Goal: Task Accomplishment & Management: Use online tool/utility

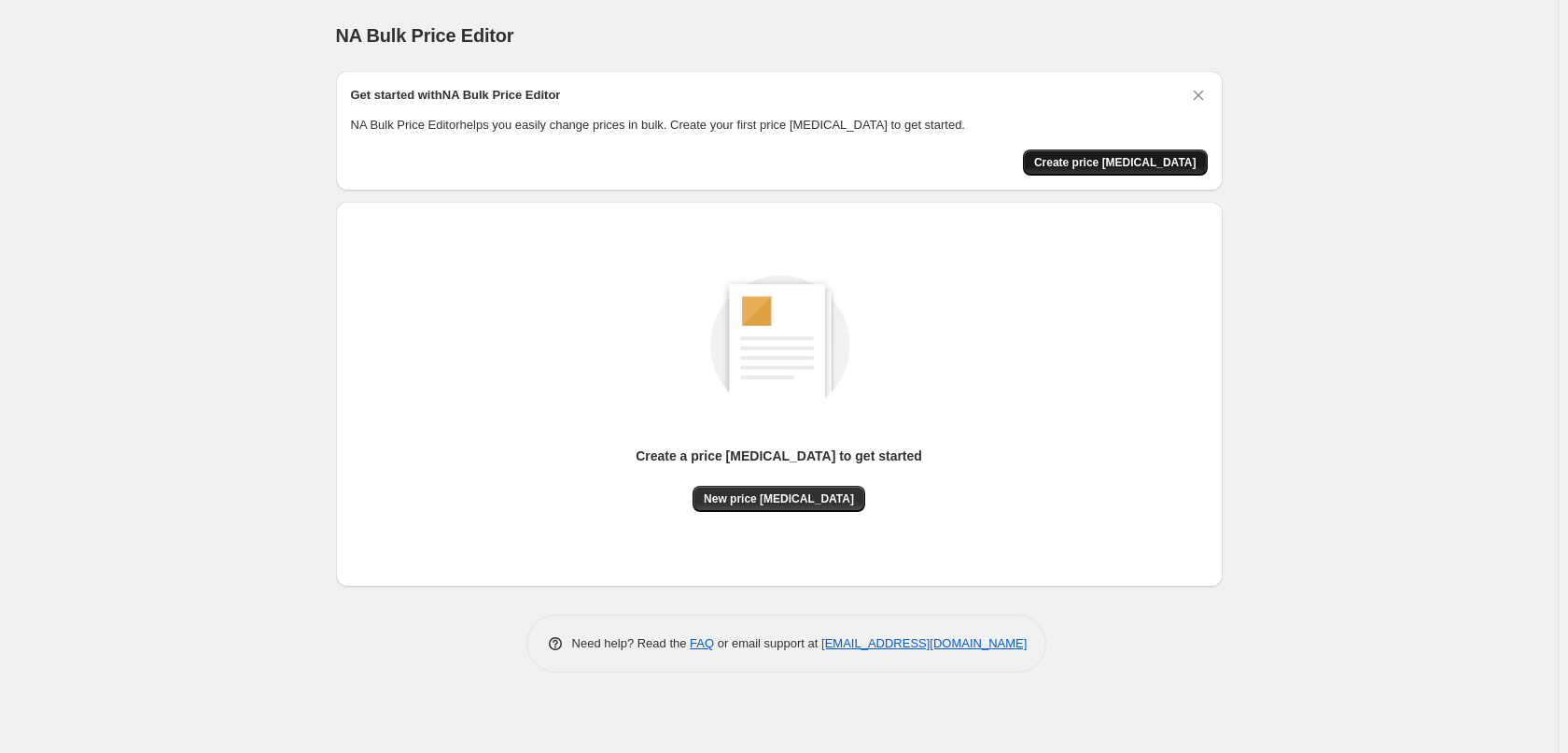
click at [1139, 156] on span "Create price change job" at bounding box center [1115, 161] width 162 height 15
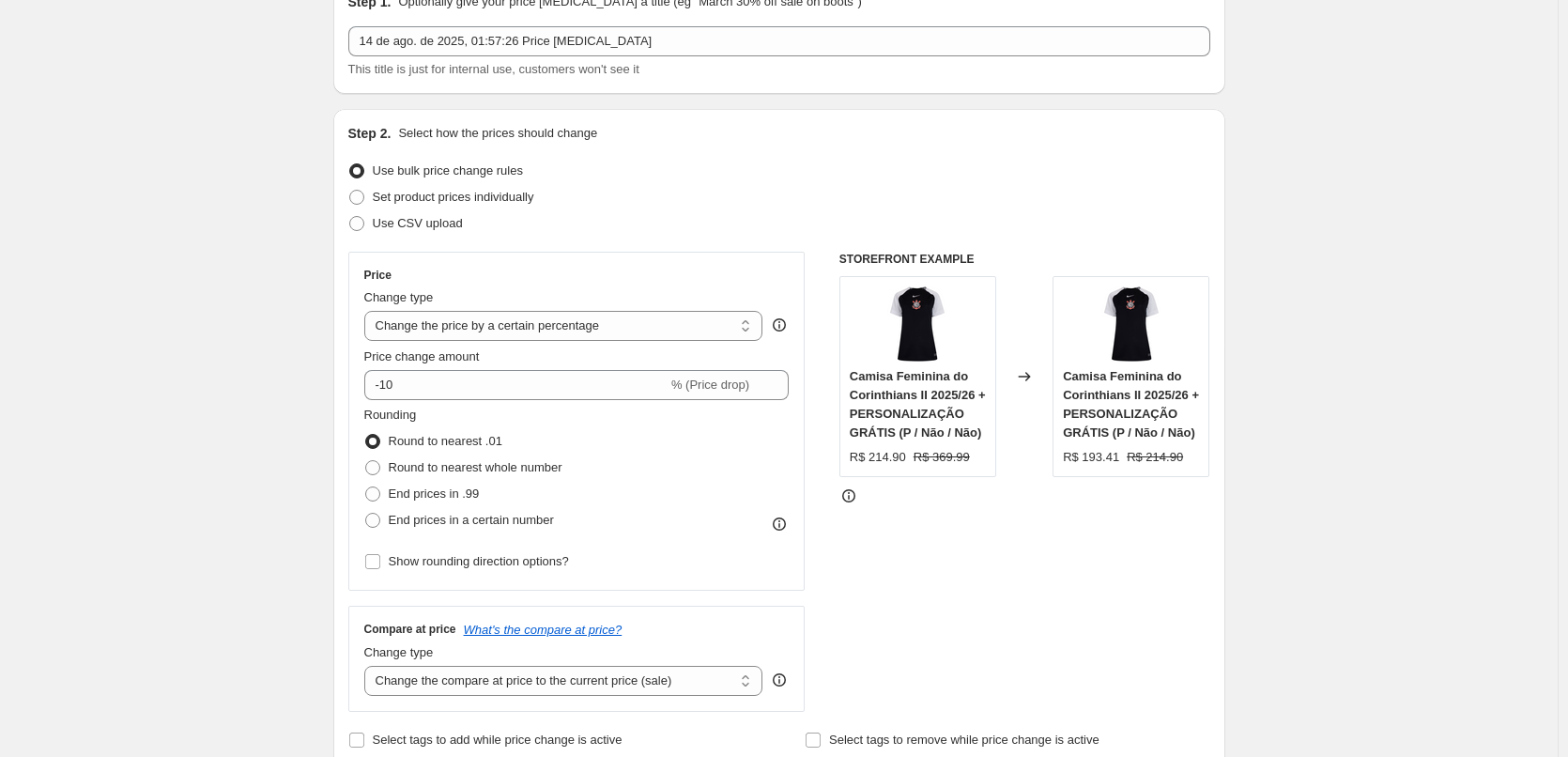
scroll to position [188, 0]
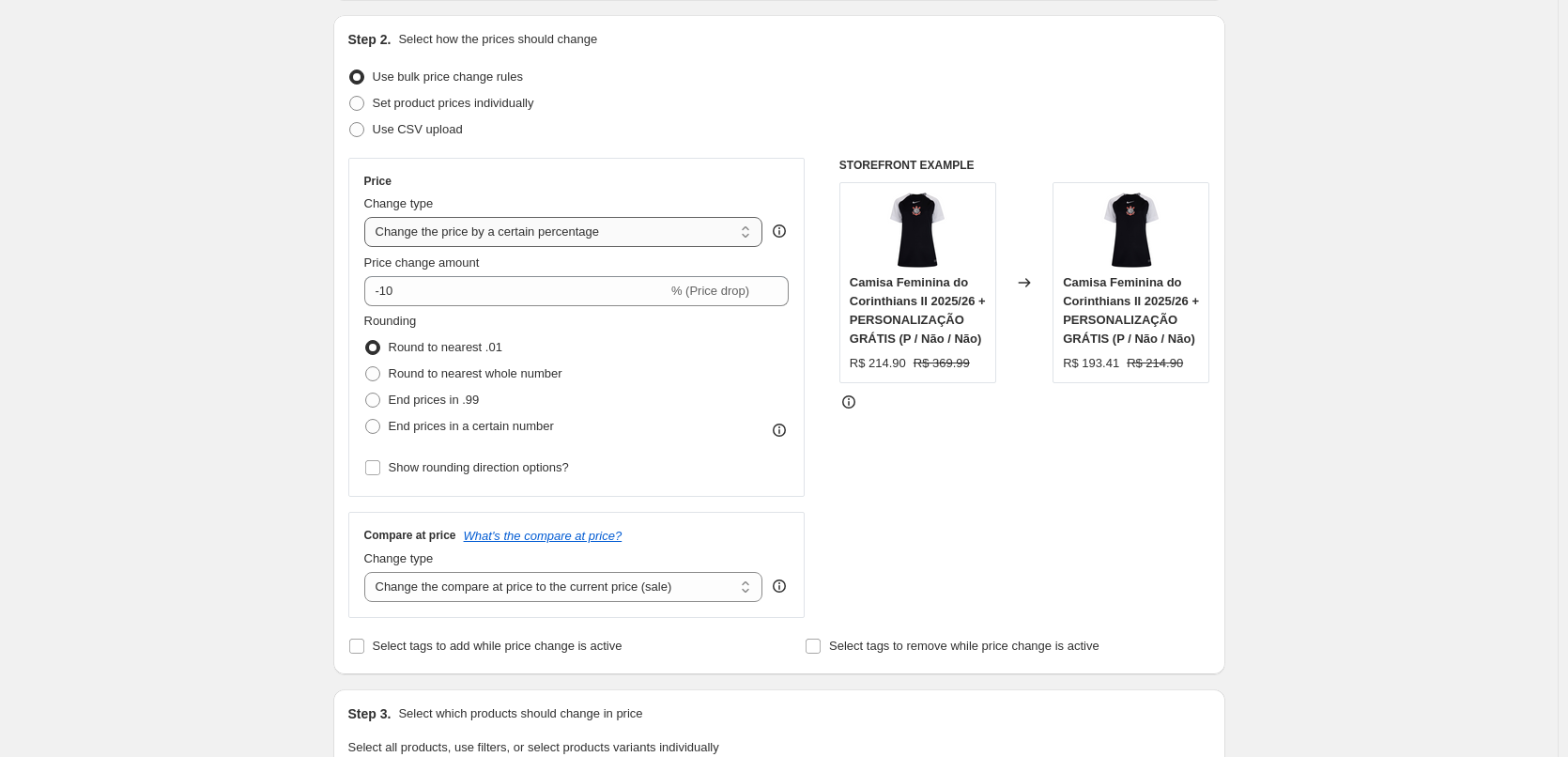
click at [633, 231] on select "Change the price to a certain amount Change the price by a certain amount Chang…" at bounding box center [564, 232] width 399 height 30
click at [510, 238] on select "Change the price to a certain amount Change the price by a certain amount Chang…" at bounding box center [564, 232] width 399 height 30
click at [546, 229] on select "Change the price to a certain amount Change the price by a certain amount Chang…" at bounding box center [564, 232] width 399 height 30
select select "by"
click at [368, 217] on select "Change the price to a certain amount Change the price by a certain amount Chang…" at bounding box center [564, 232] width 399 height 30
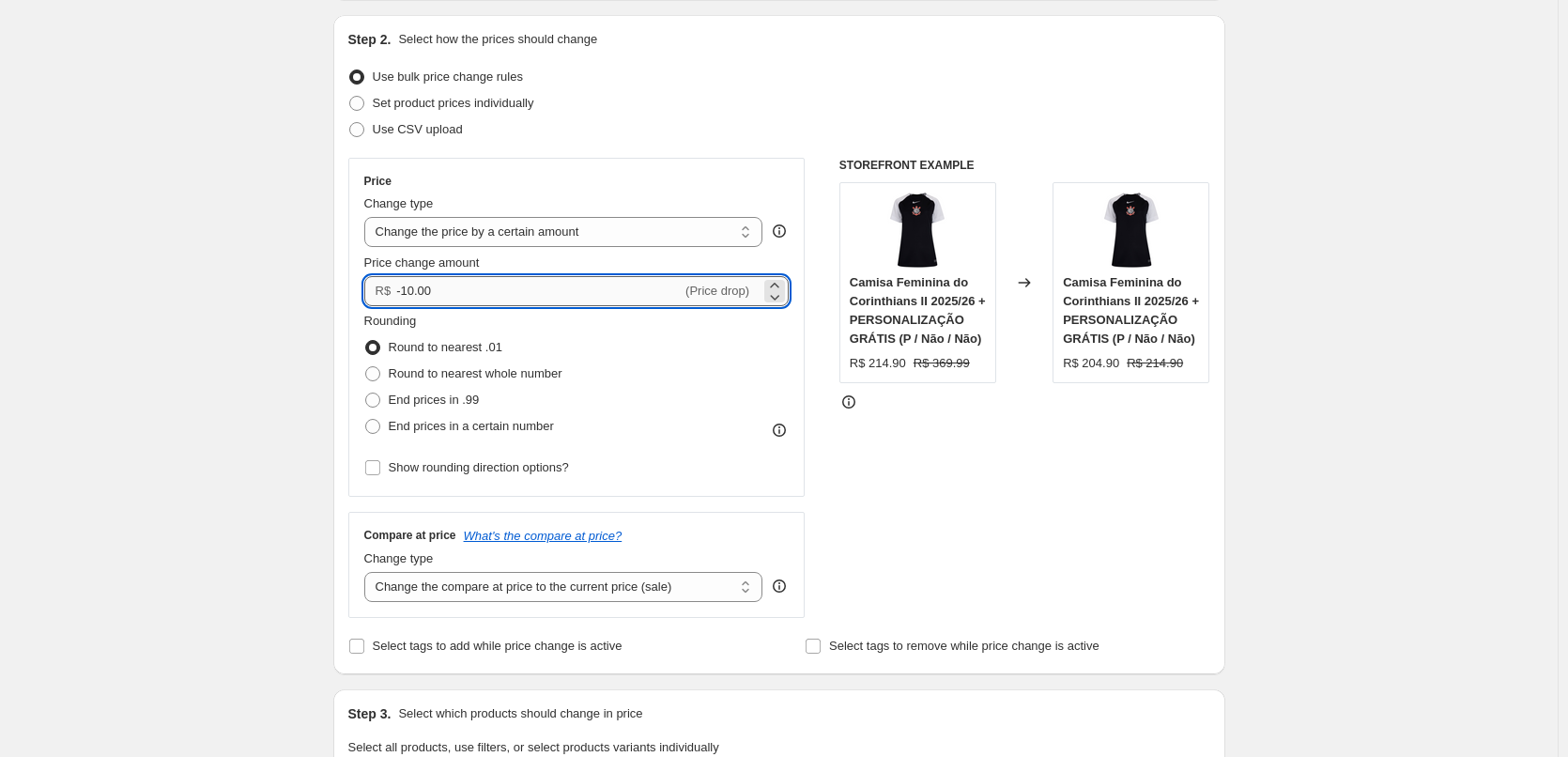
click at [405, 295] on input "-10.00" at bounding box center [539, 291] width 285 height 30
click at [413, 296] on input "-10.00" at bounding box center [539, 291] width 285 height 30
type input "-100.00"
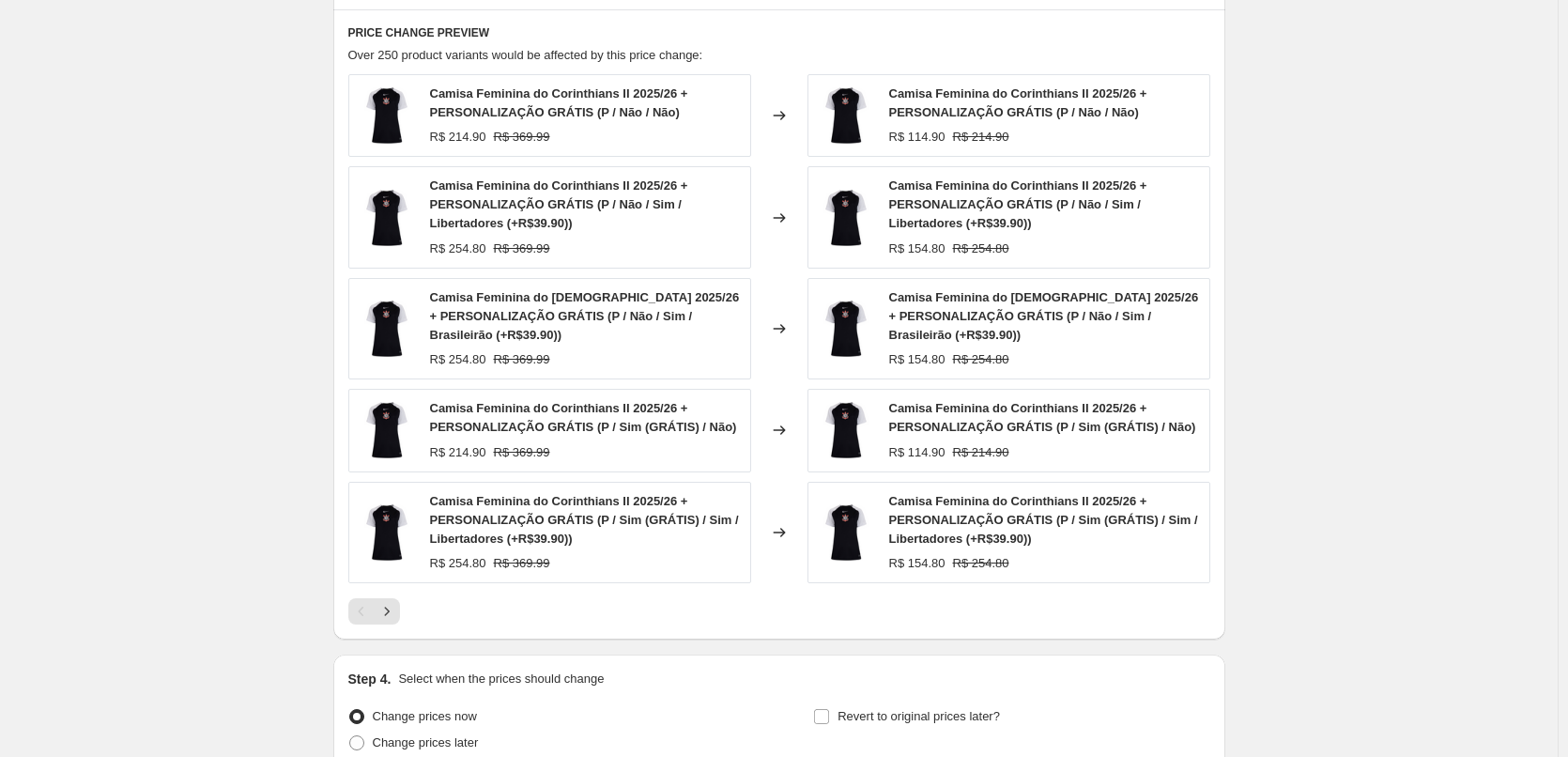
scroll to position [1207, 0]
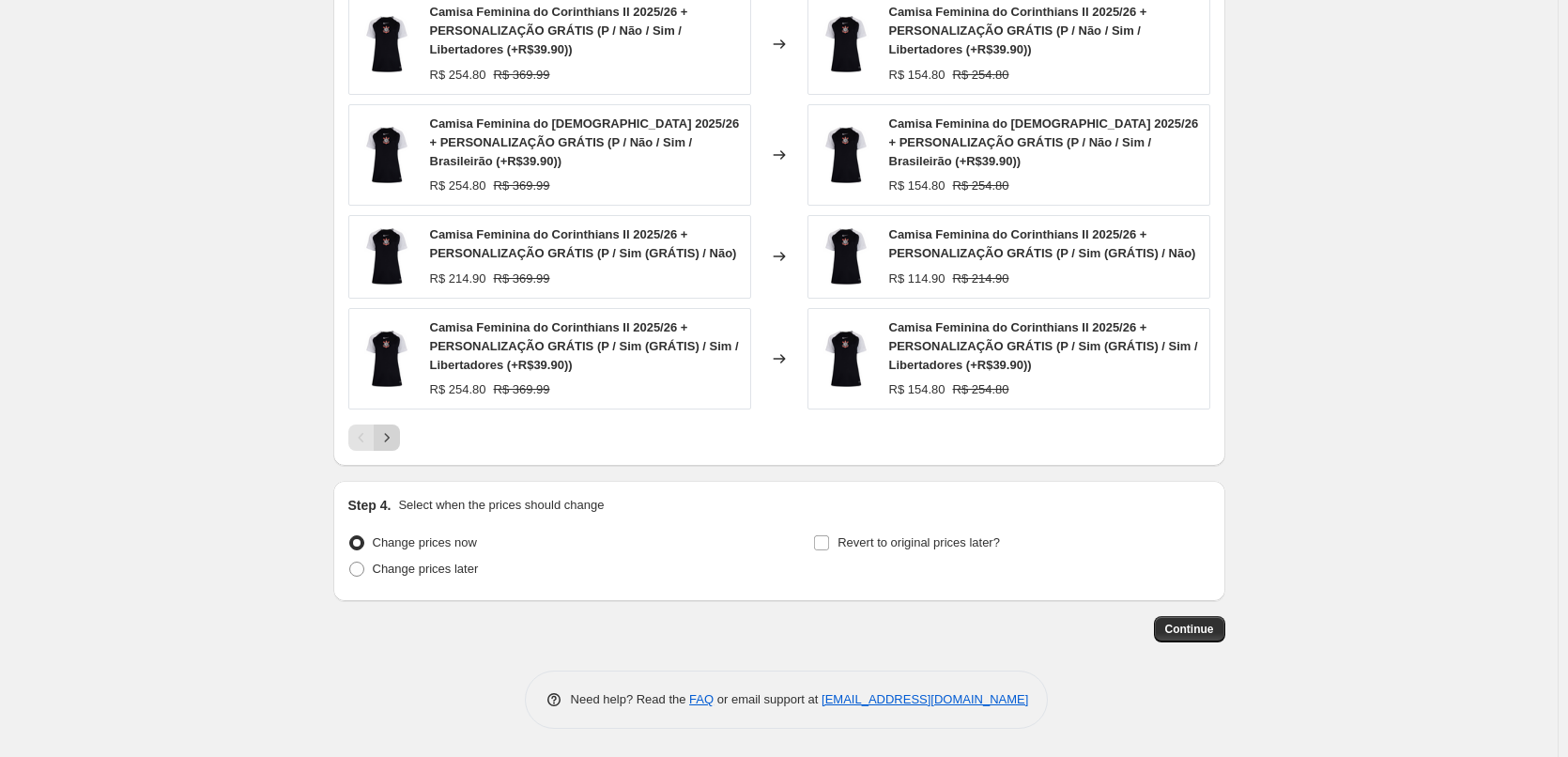
click at [394, 440] on icon "Next" at bounding box center [387, 437] width 19 height 19
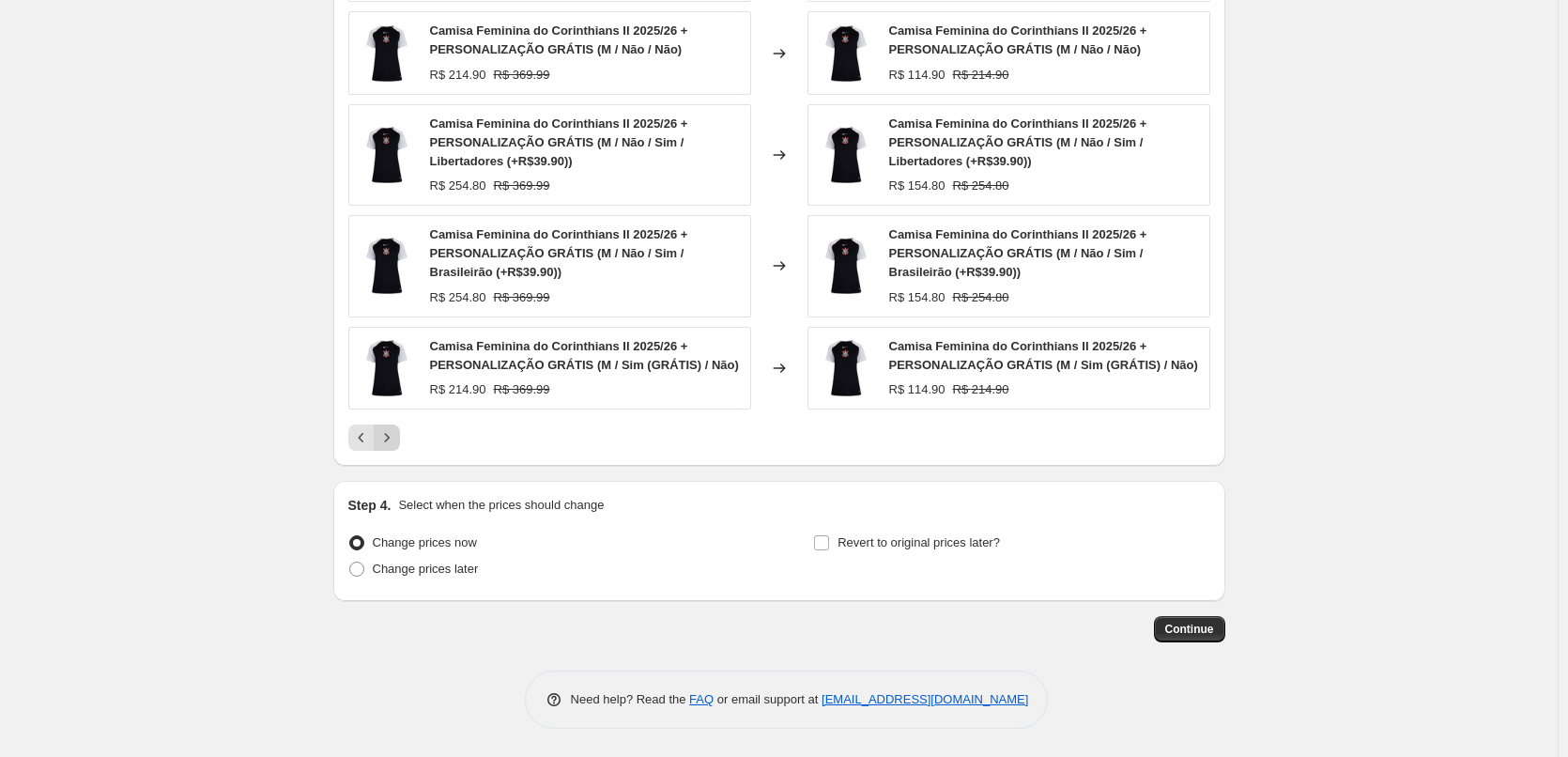
click at [394, 440] on icon "Next" at bounding box center [387, 437] width 19 height 19
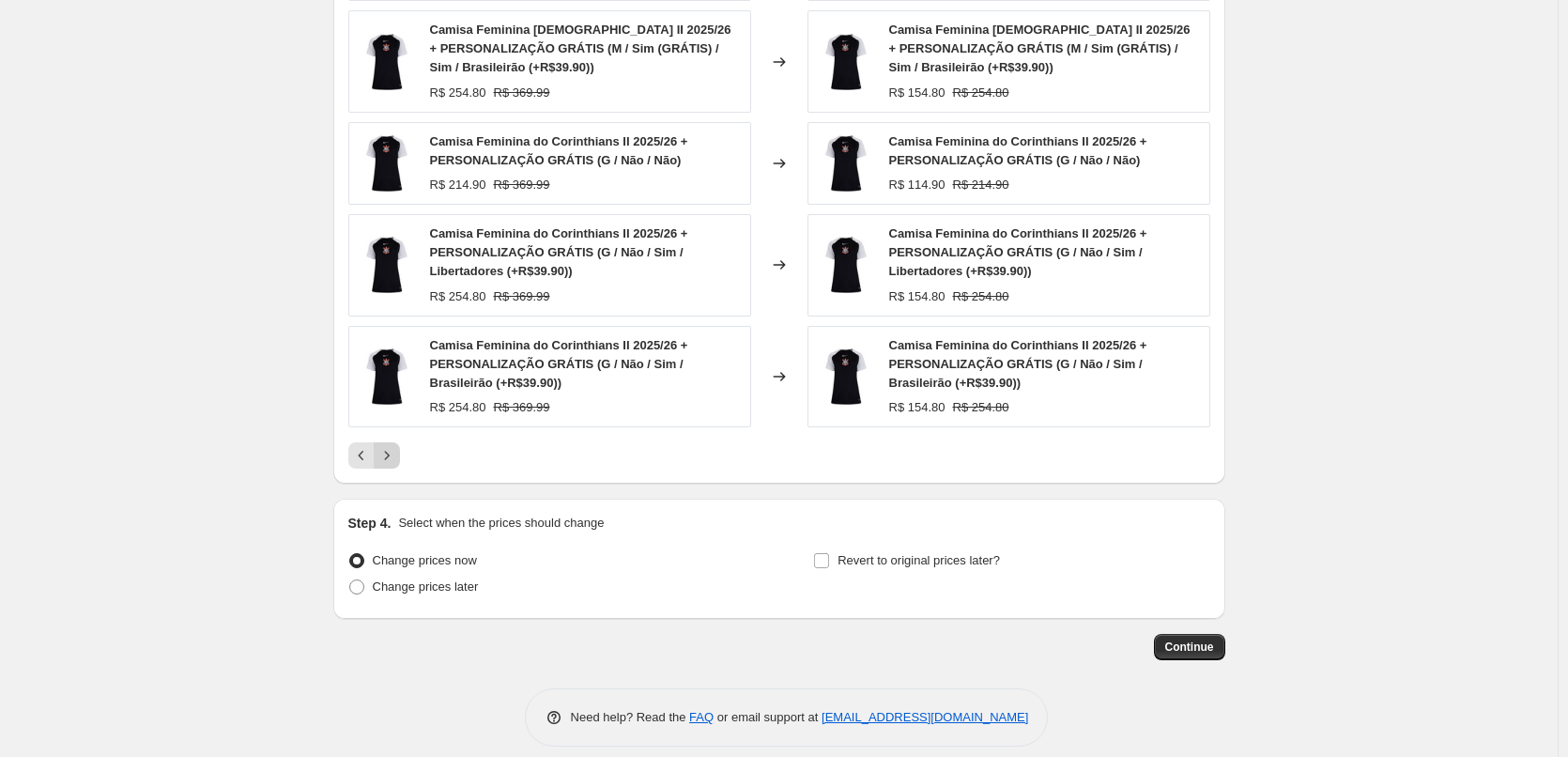
click at [394, 440] on div "Camisa Feminina do Corinthians II 2025/26 + PERSONALIZAÇÃO GRÁTIS (M / Sim (GRÁ…" at bounding box center [779, 184] width 862 height 569
click at [390, 450] on icon "Next" at bounding box center [387, 455] width 19 height 19
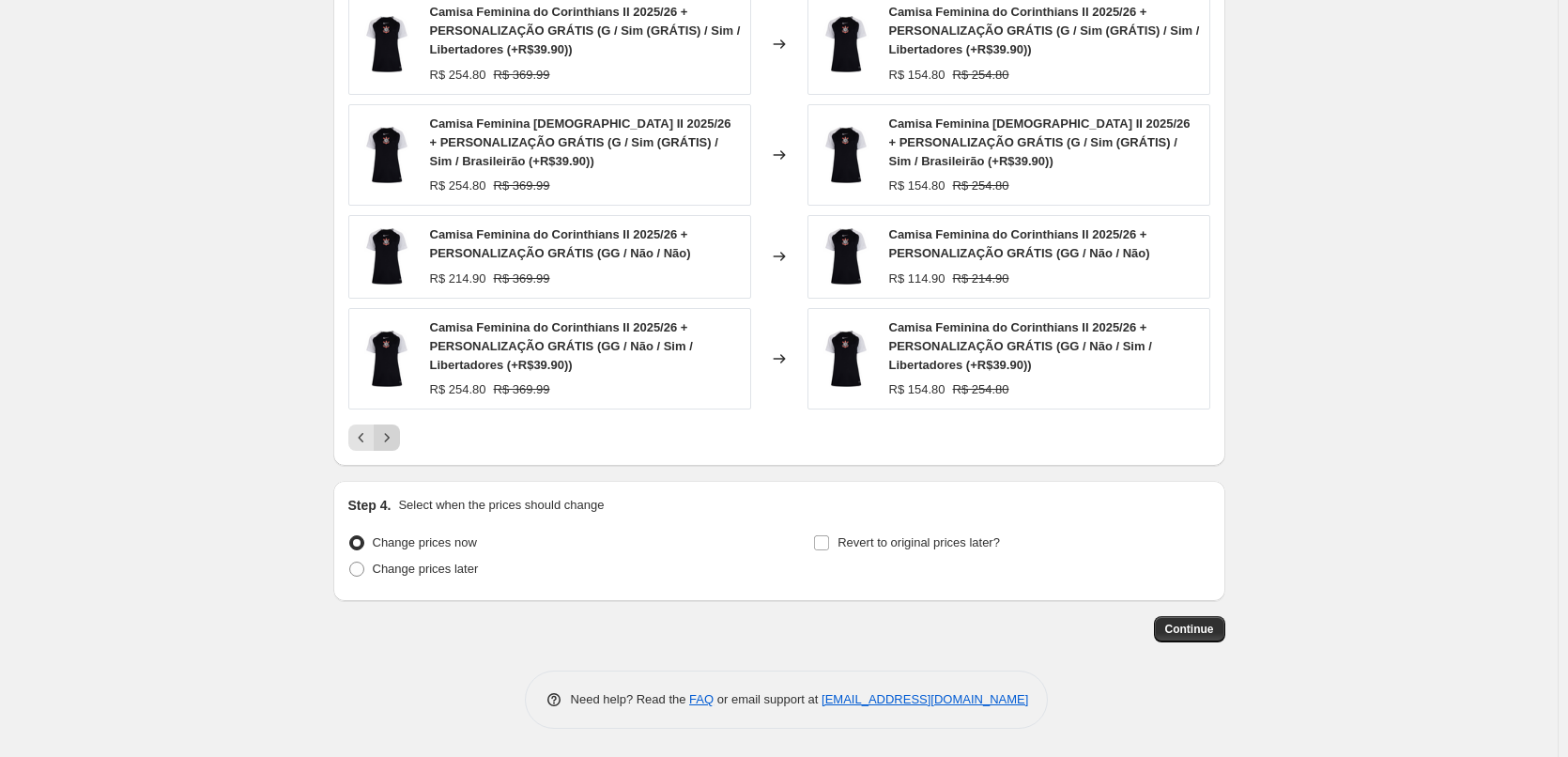
click at [392, 443] on icon "Next" at bounding box center [387, 437] width 19 height 19
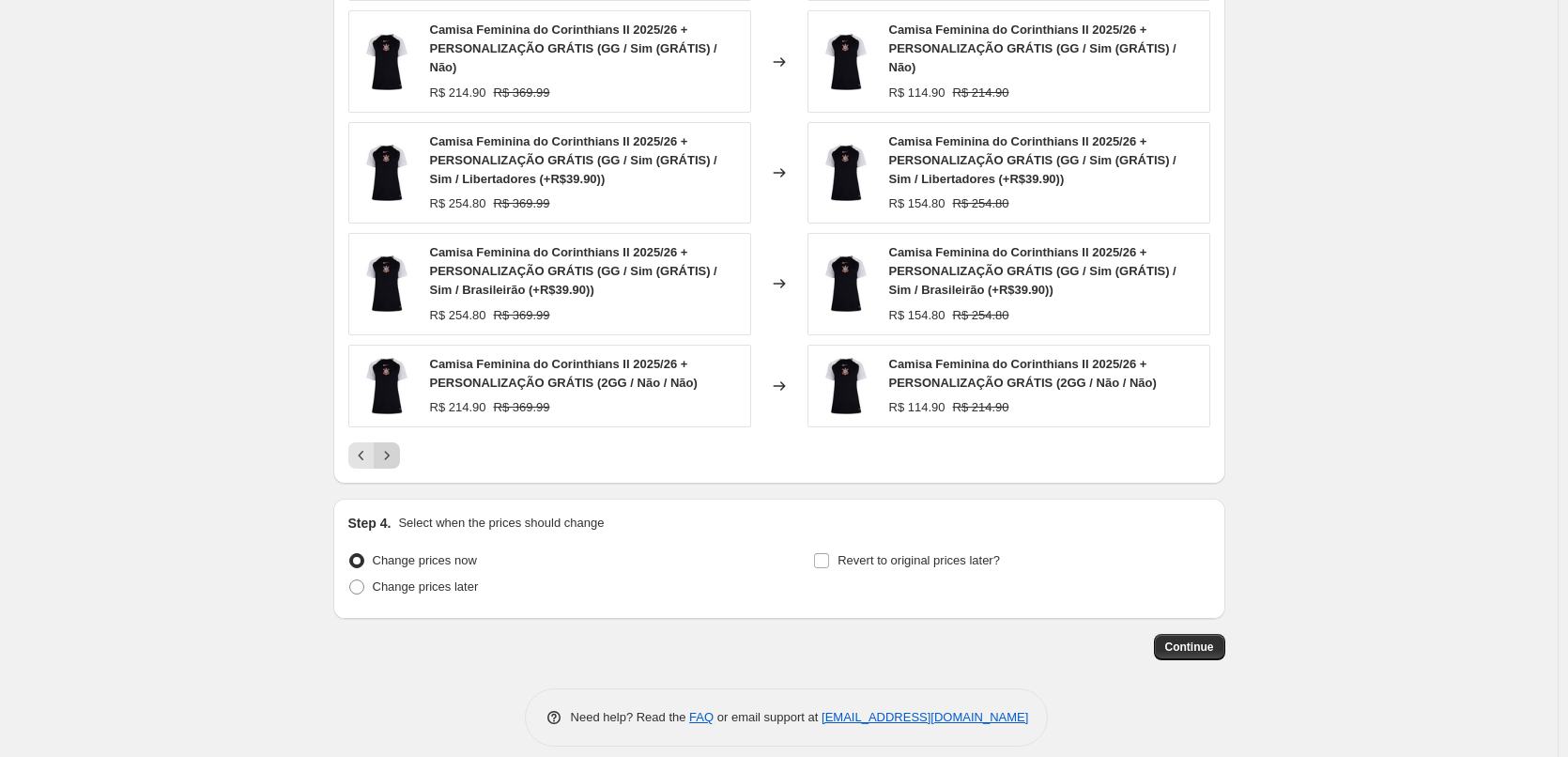
click at [392, 446] on icon "Next" at bounding box center [387, 455] width 19 height 19
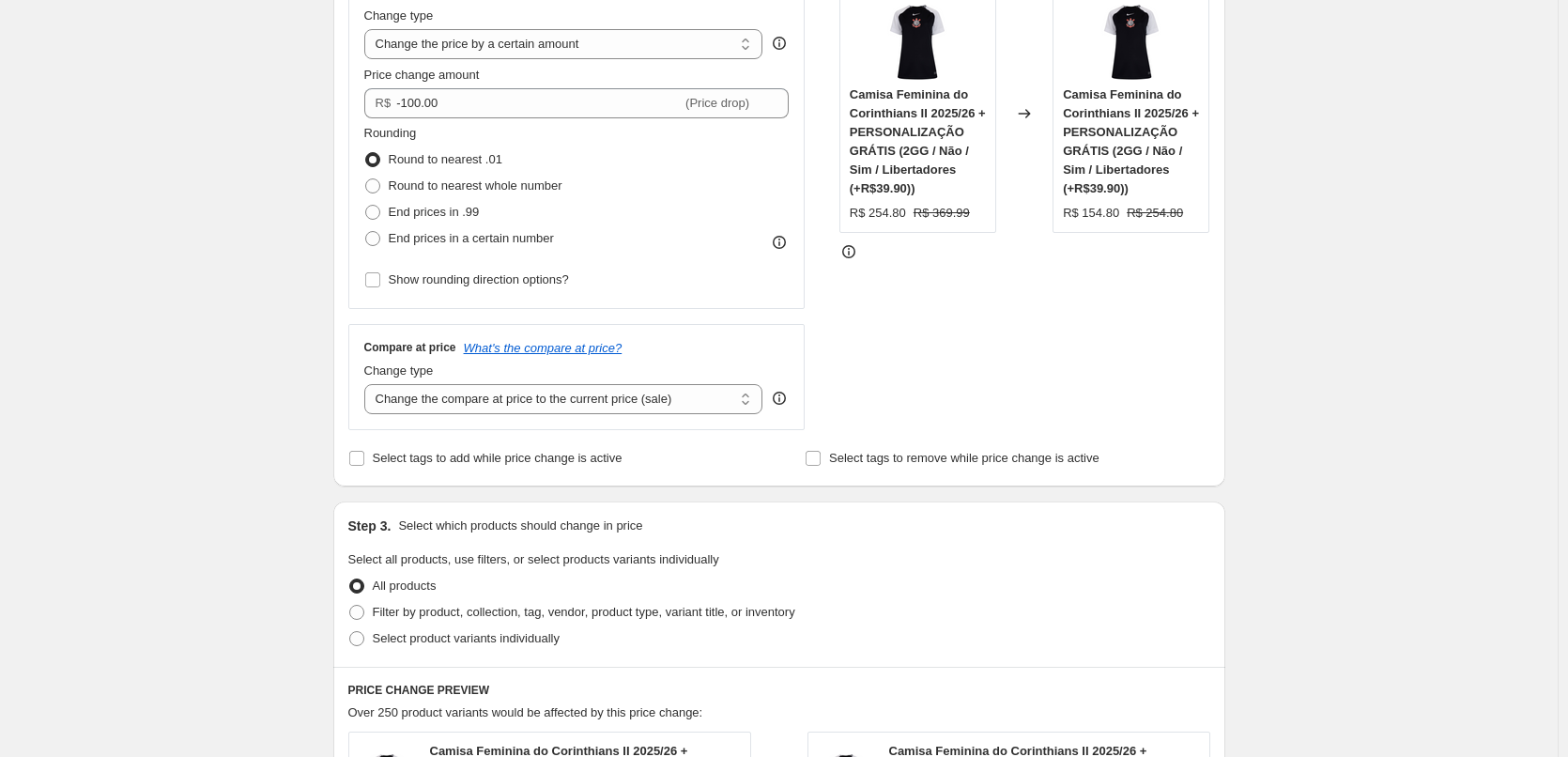
scroll to position [469, 0]
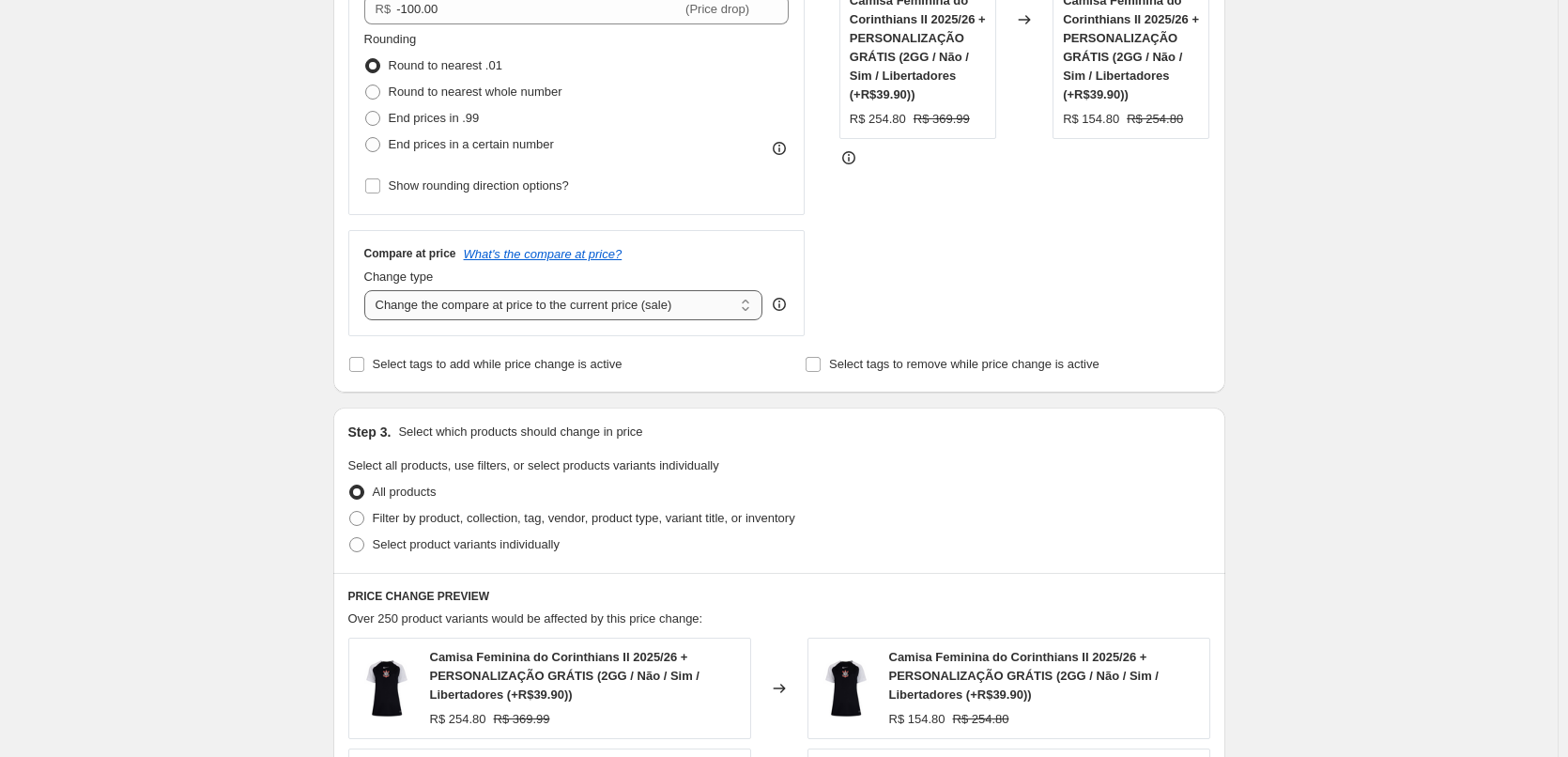
click at [530, 305] on select "Change the compare at price to the current price (sale) Change the compare at p…" at bounding box center [564, 305] width 399 height 30
click at [394, 43] on span "Rounding" at bounding box center [390, 38] width 52 height 14
copy span "Rounding"
click at [561, 316] on select "Change the compare at price to the current price (sale) Change the compare at p…" at bounding box center [564, 305] width 399 height 30
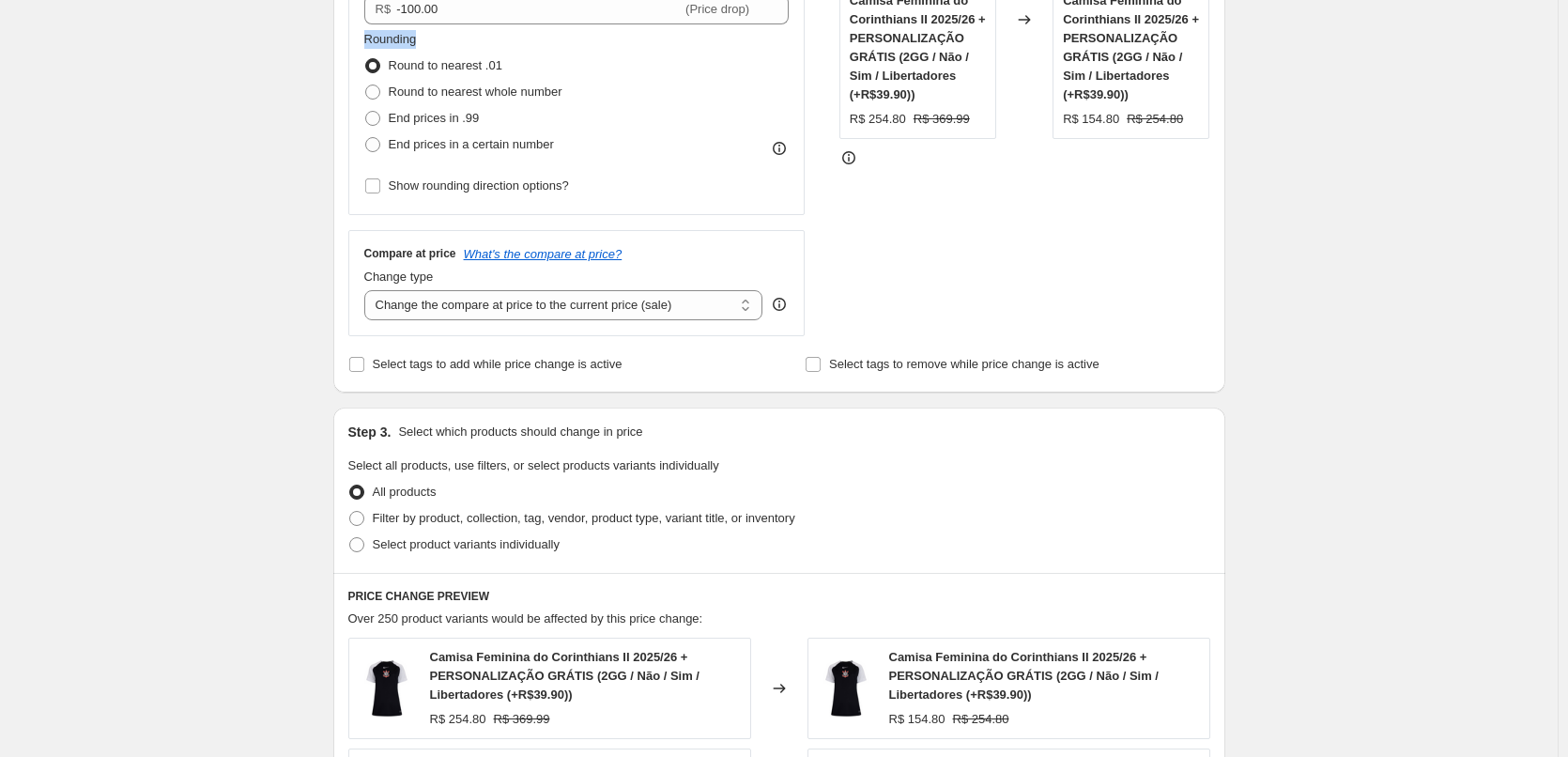
select select "by"
click at [368, 290] on select "Change the compare at price to the current price (sale) Change the compare at p…" at bounding box center [564, 305] width 399 height 30
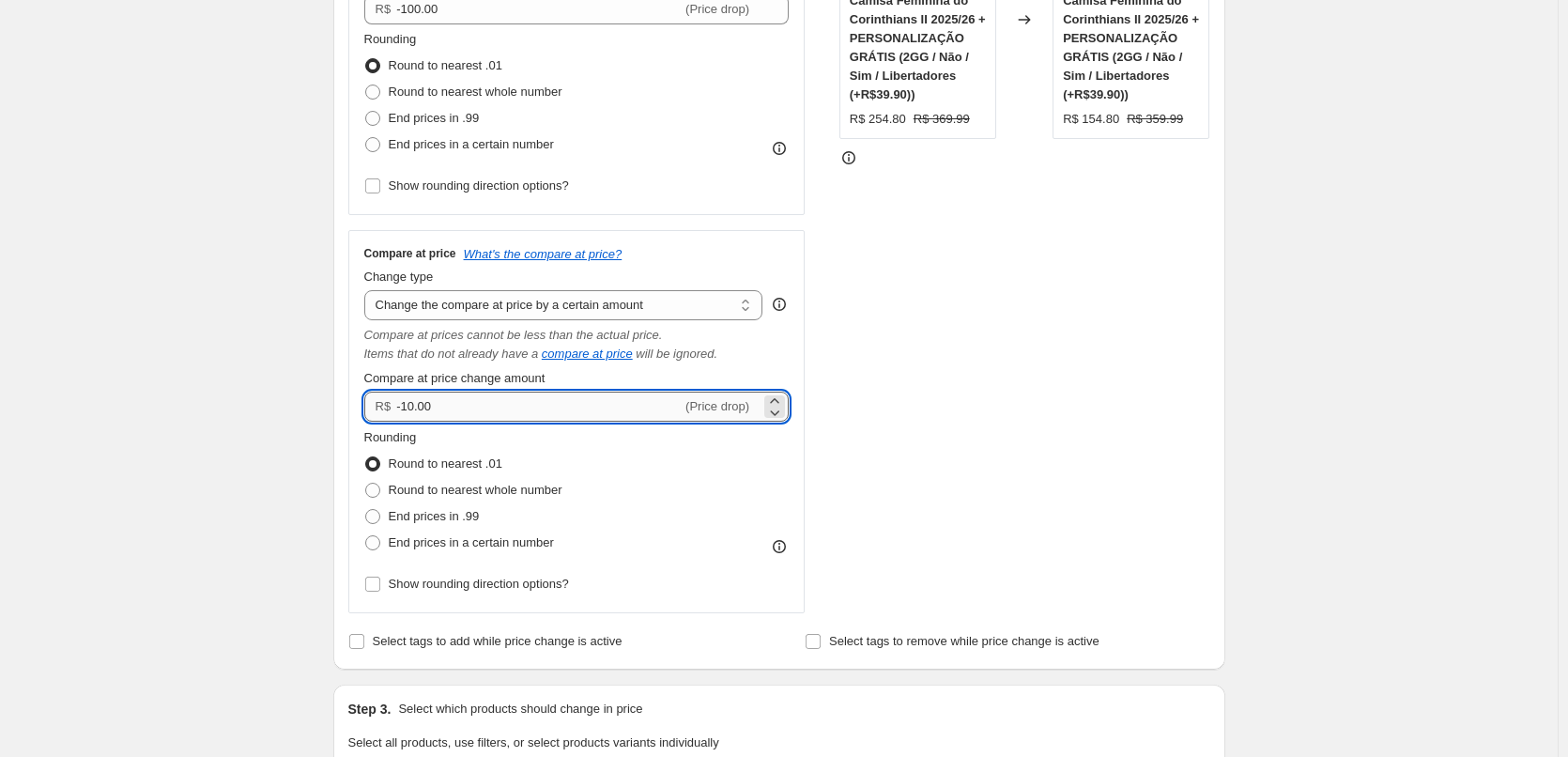
click at [411, 405] on input "-10.00" at bounding box center [539, 406] width 285 height 30
type input "-100.00"
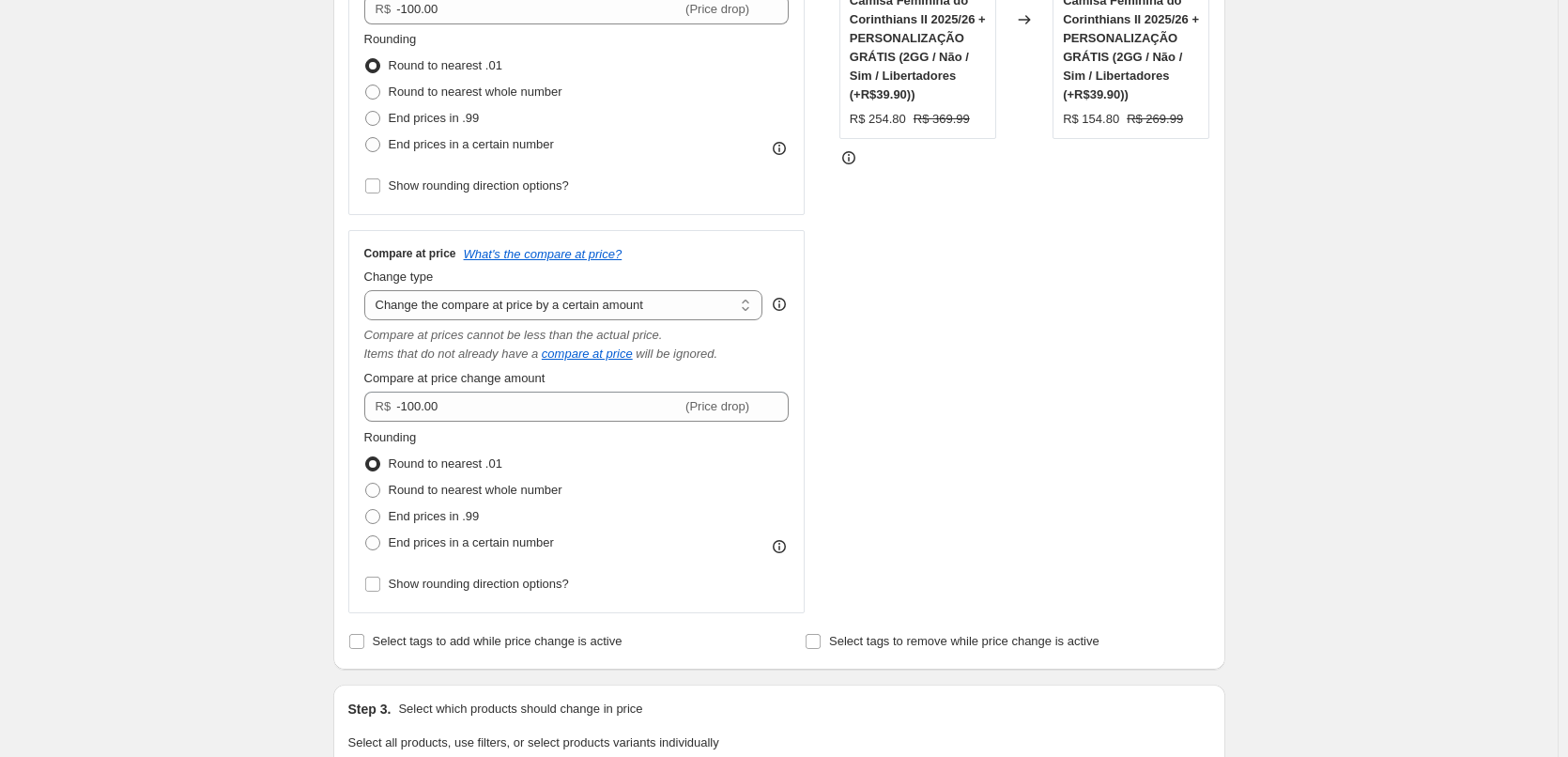
click at [311, 368] on div "Create new price change job. This page is ready Create new price change job Dra…" at bounding box center [779, 670] width 1558 height 2277
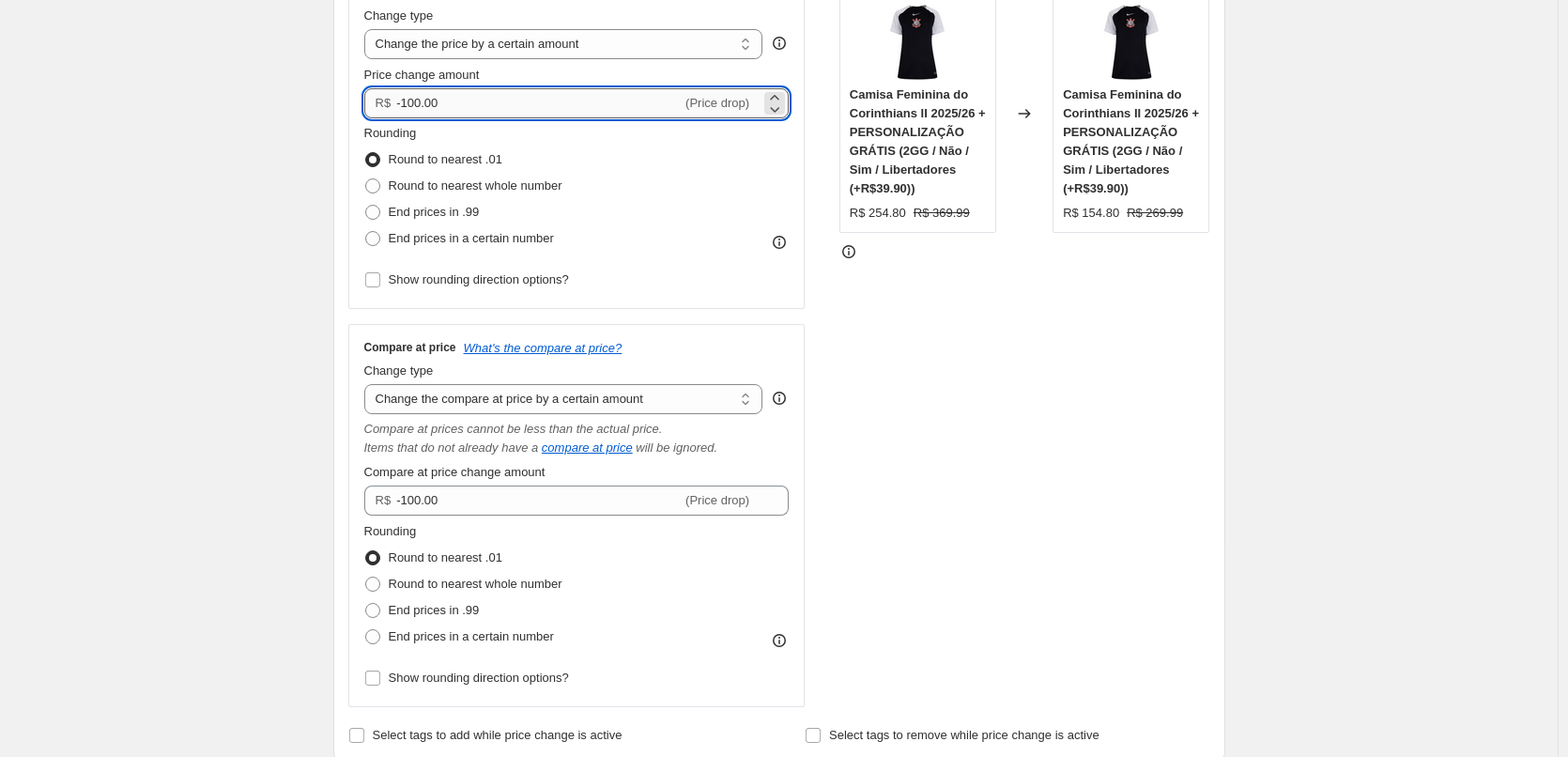
click at [414, 103] on input "-100.00" at bounding box center [539, 103] width 285 height 30
click at [421, 107] on input "-100.00" at bounding box center [539, 103] width 285 height 30
type input "-140.00"
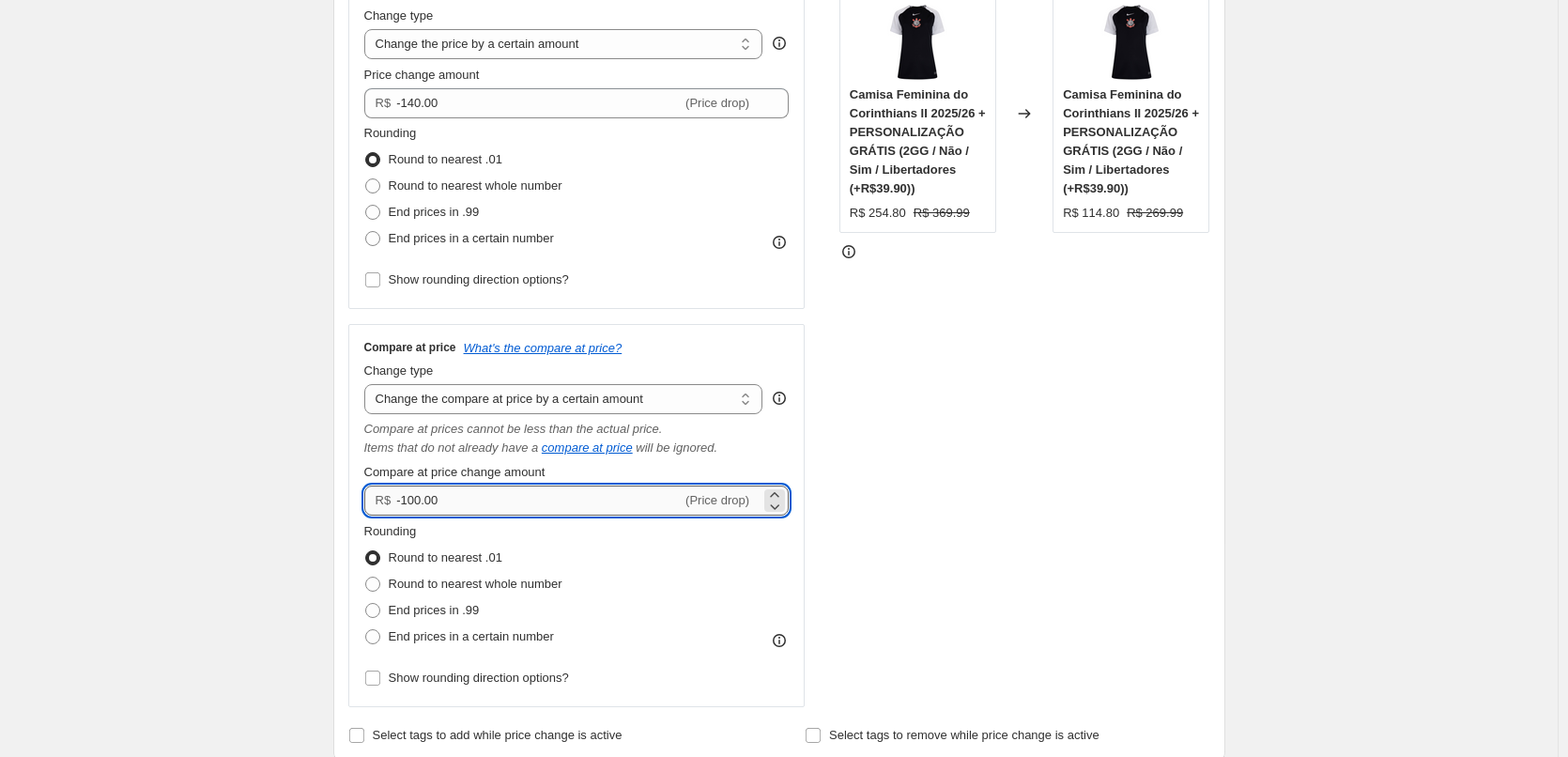
click at [419, 503] on input "-100.00" at bounding box center [539, 500] width 285 height 30
type input "-160.00"
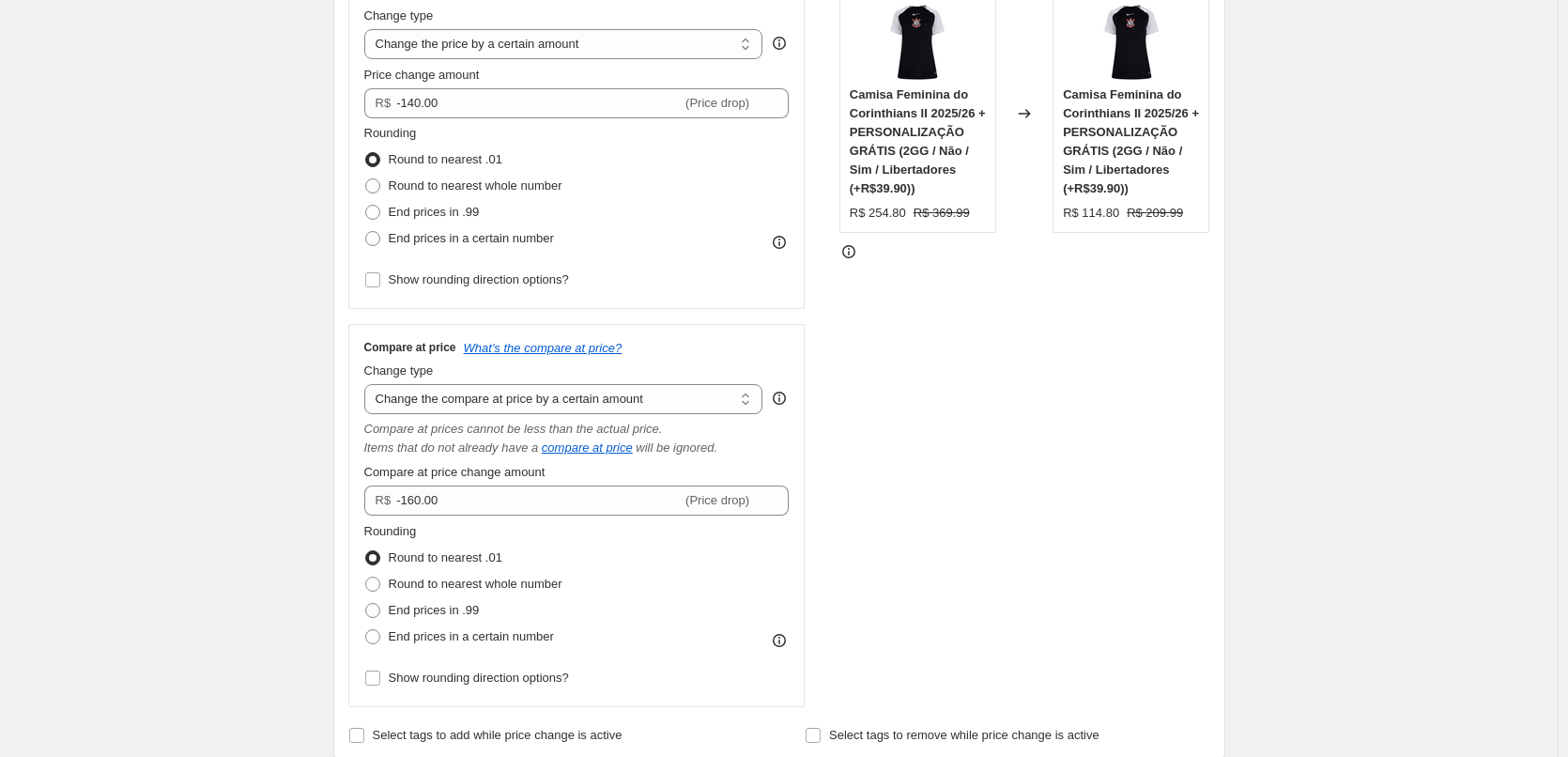
click at [301, 412] on div "Create new price change job. This page is ready Create new price change job Dra…" at bounding box center [779, 763] width 1558 height 2277
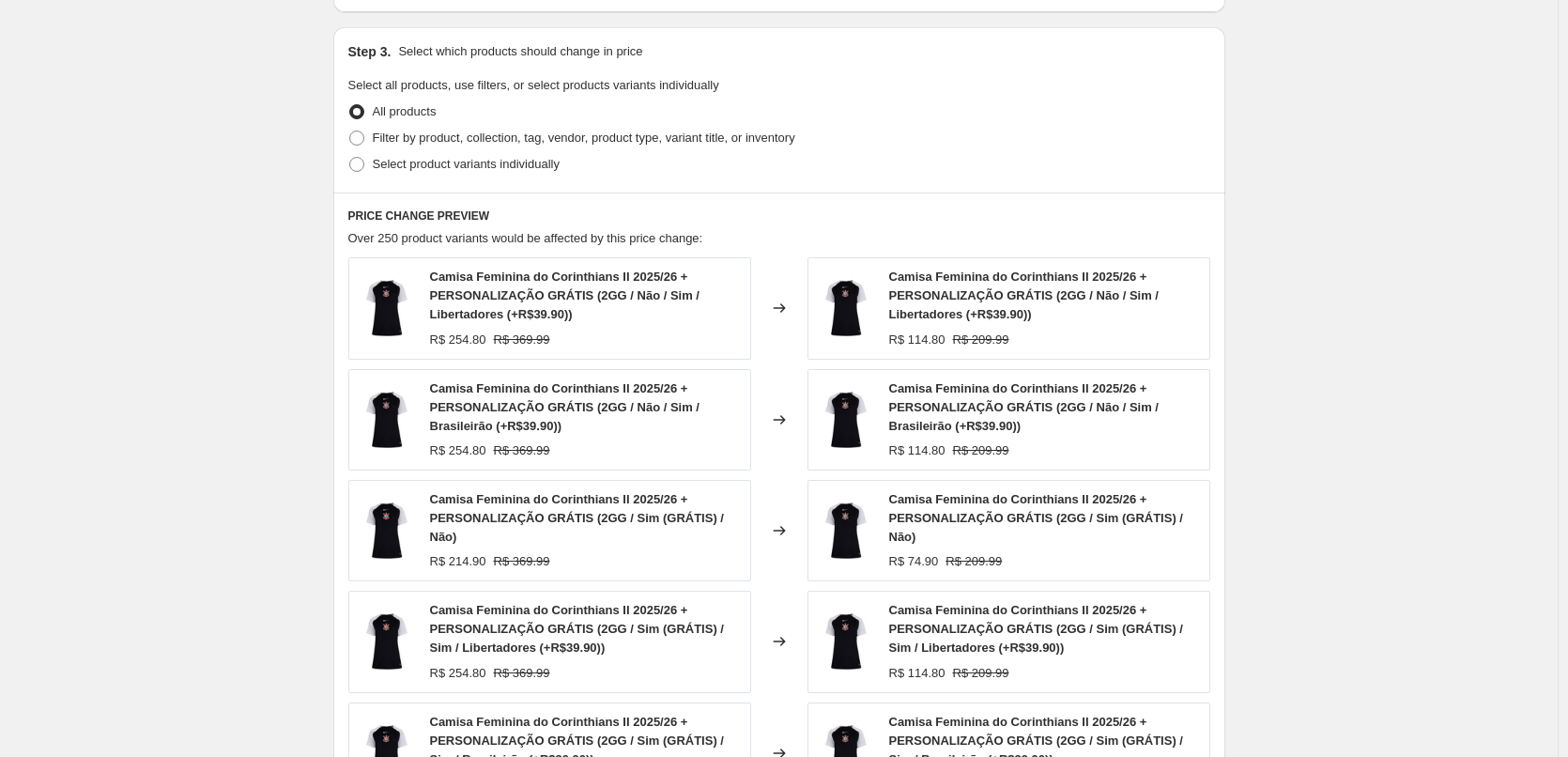
scroll to position [1522, 0]
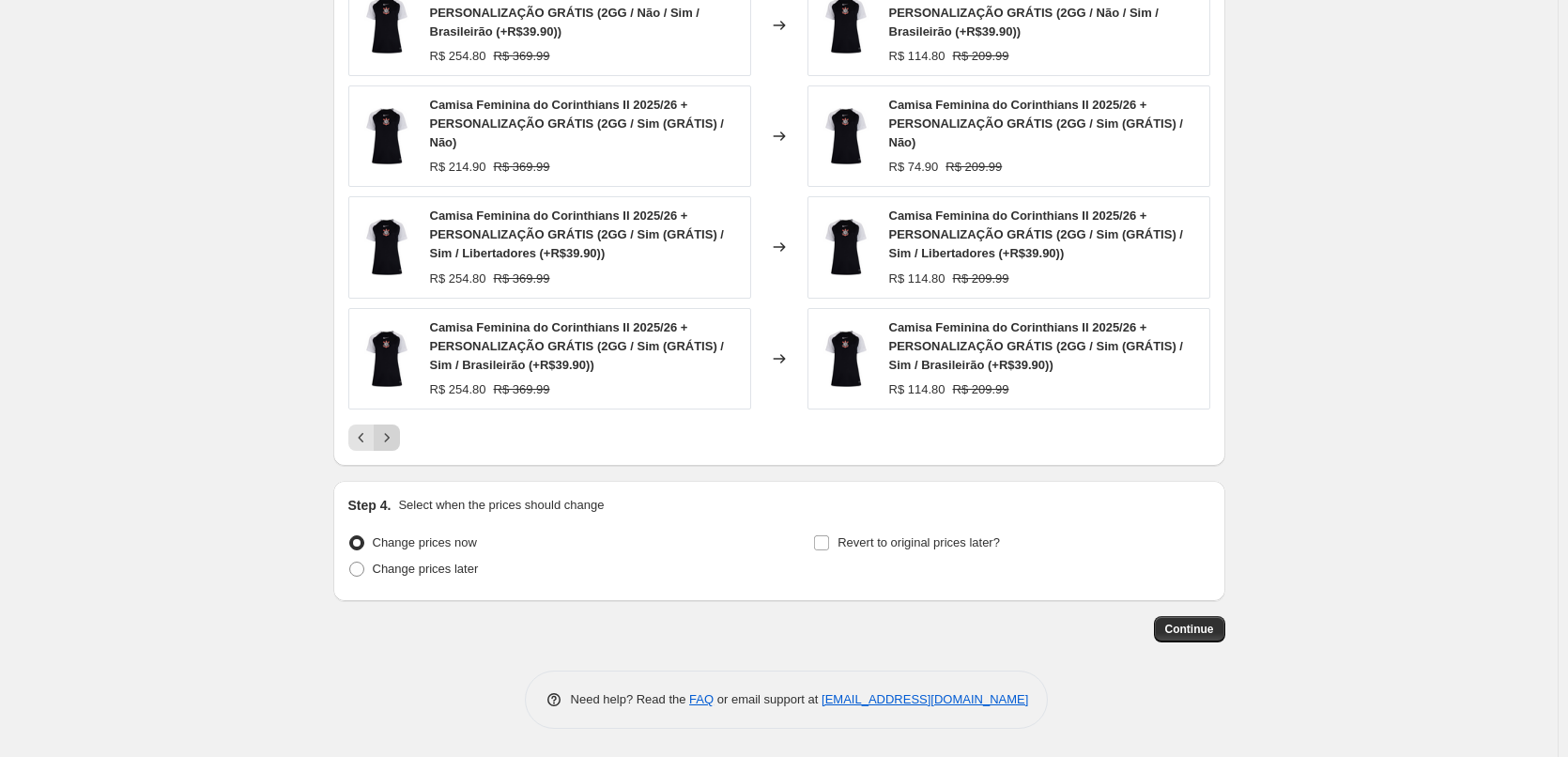
click at [392, 430] on icon "Next" at bounding box center [387, 437] width 19 height 19
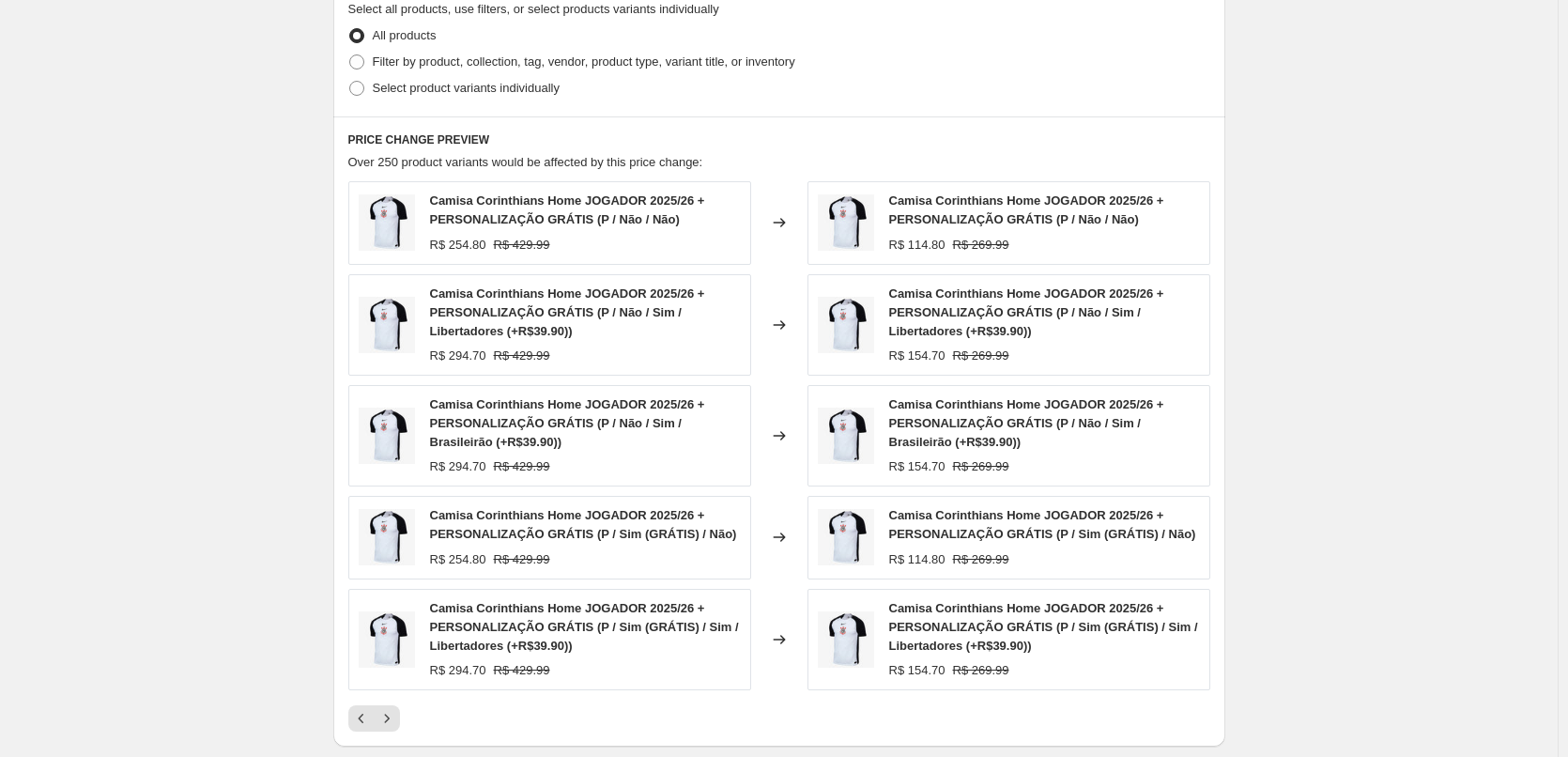
scroll to position [1484, 0]
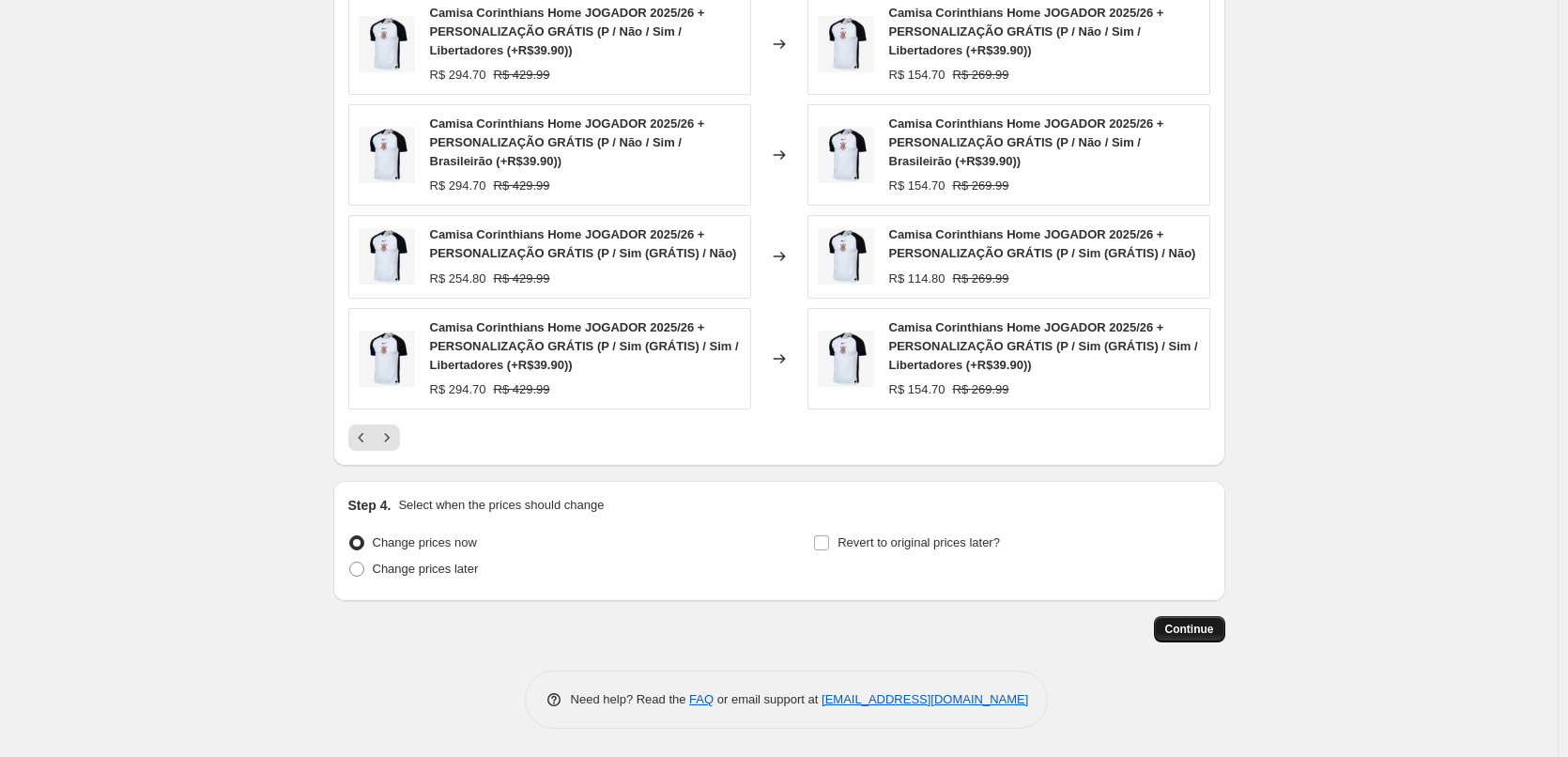
click at [1197, 619] on button "Continue" at bounding box center [1189, 628] width 72 height 27
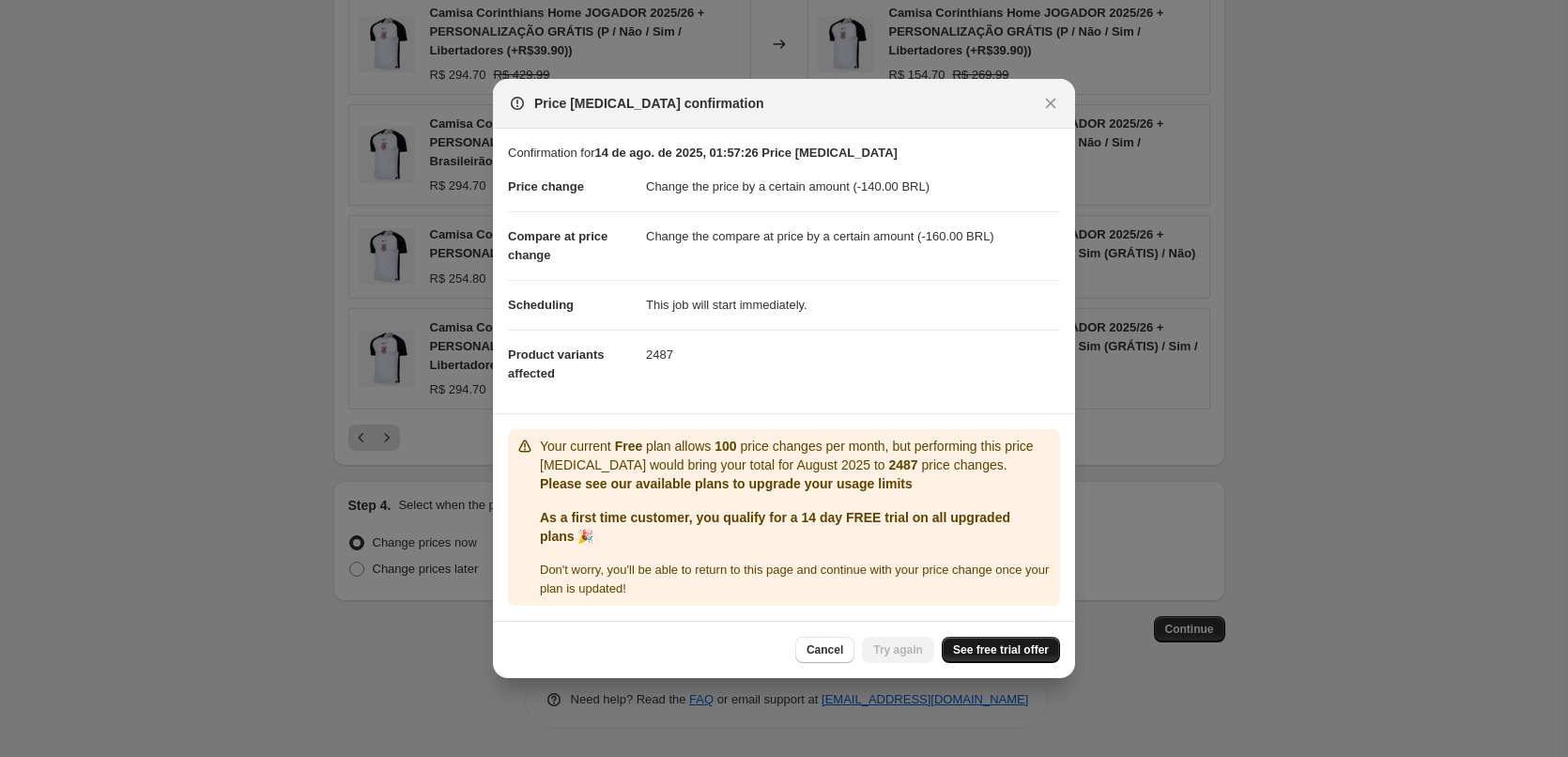
click at [1004, 640] on link "See free trial offer" at bounding box center [1001, 649] width 118 height 27
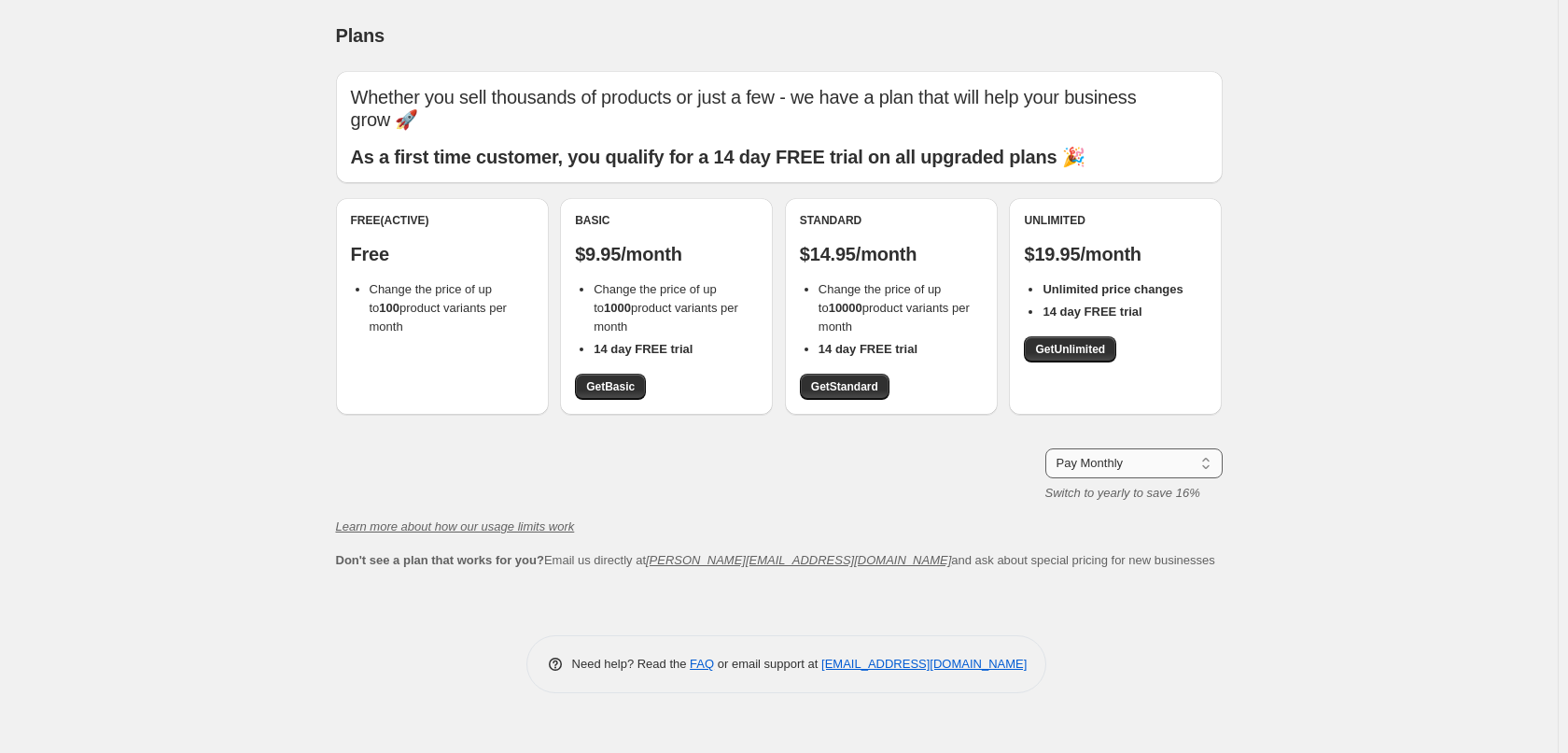
click at [1114, 469] on select "Pay Monthly Pay Yearly (Save 16%)" at bounding box center [1133, 463] width 177 height 30
click at [1114, 462] on select "Pay Monthly Pay Yearly (Save 16%)" at bounding box center [1133, 463] width 177 height 30
click at [841, 385] on span "Get Standard" at bounding box center [845, 386] width 67 height 15
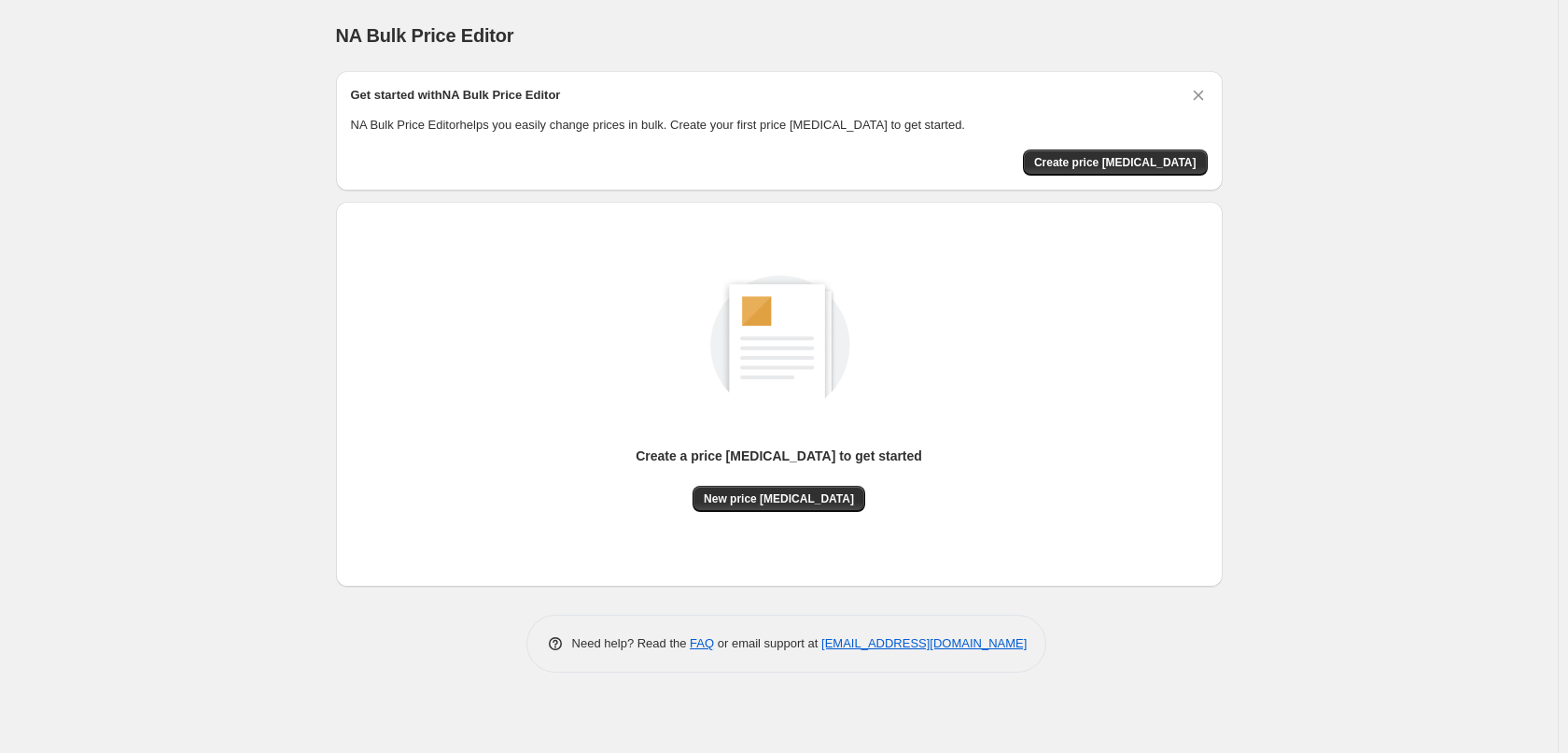
click at [817, 480] on div "Create a price [MEDICAL_DATA] to get started" at bounding box center [778, 465] width 286 height 39
click at [791, 492] on span "New price [MEDICAL_DATA]" at bounding box center [779, 498] width 151 height 15
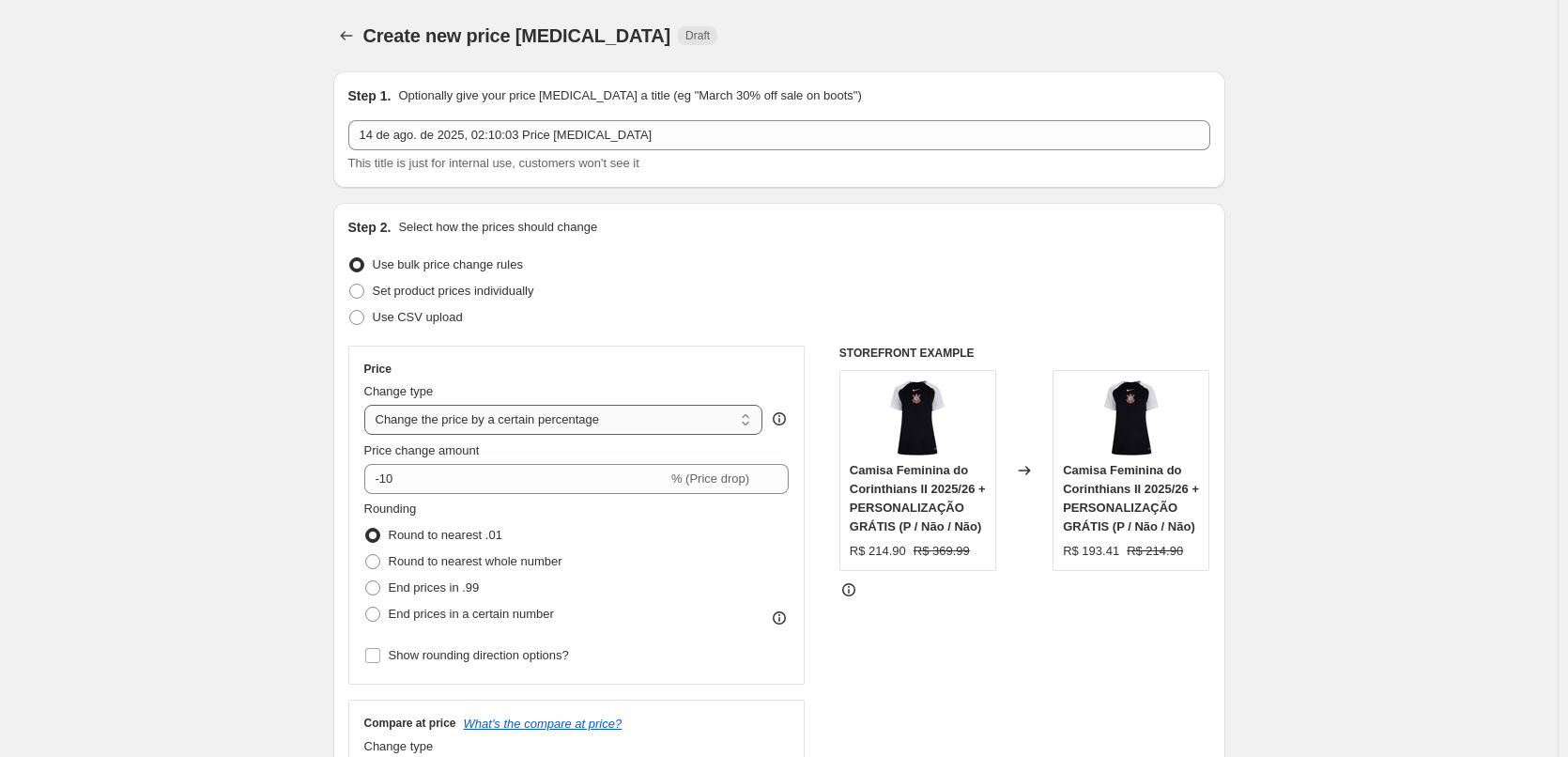
click at [612, 415] on select "Change the price to a certain amount Change the price by a certain amount Chang…" at bounding box center [564, 420] width 399 height 30
select select "by"
click at [368, 405] on select "Change the price to a certain amount Change the price by a certain amount Chang…" at bounding box center [564, 420] width 399 height 30
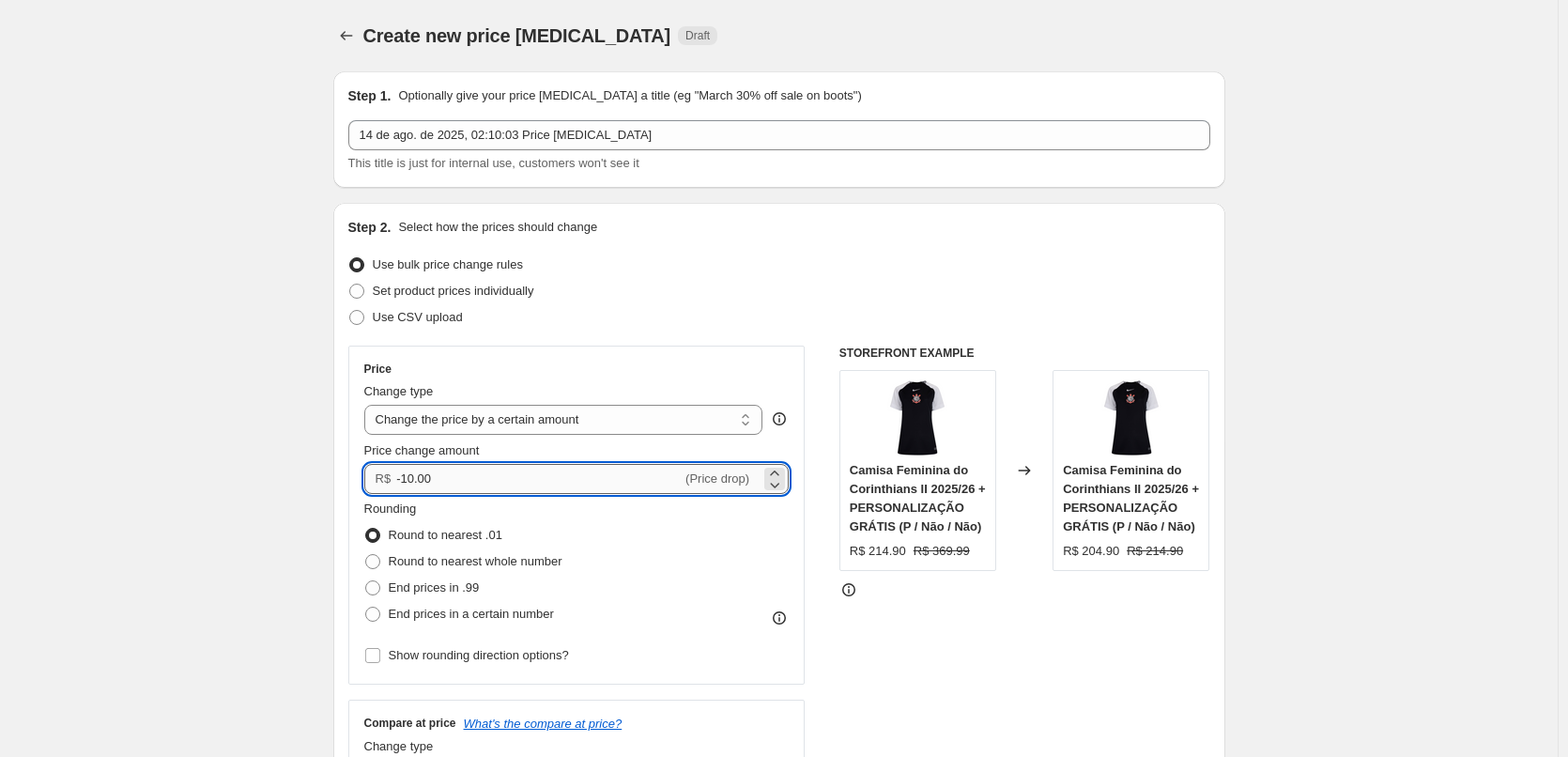
click at [408, 477] on input "-10.00" at bounding box center [539, 479] width 285 height 30
type input "-140.00"
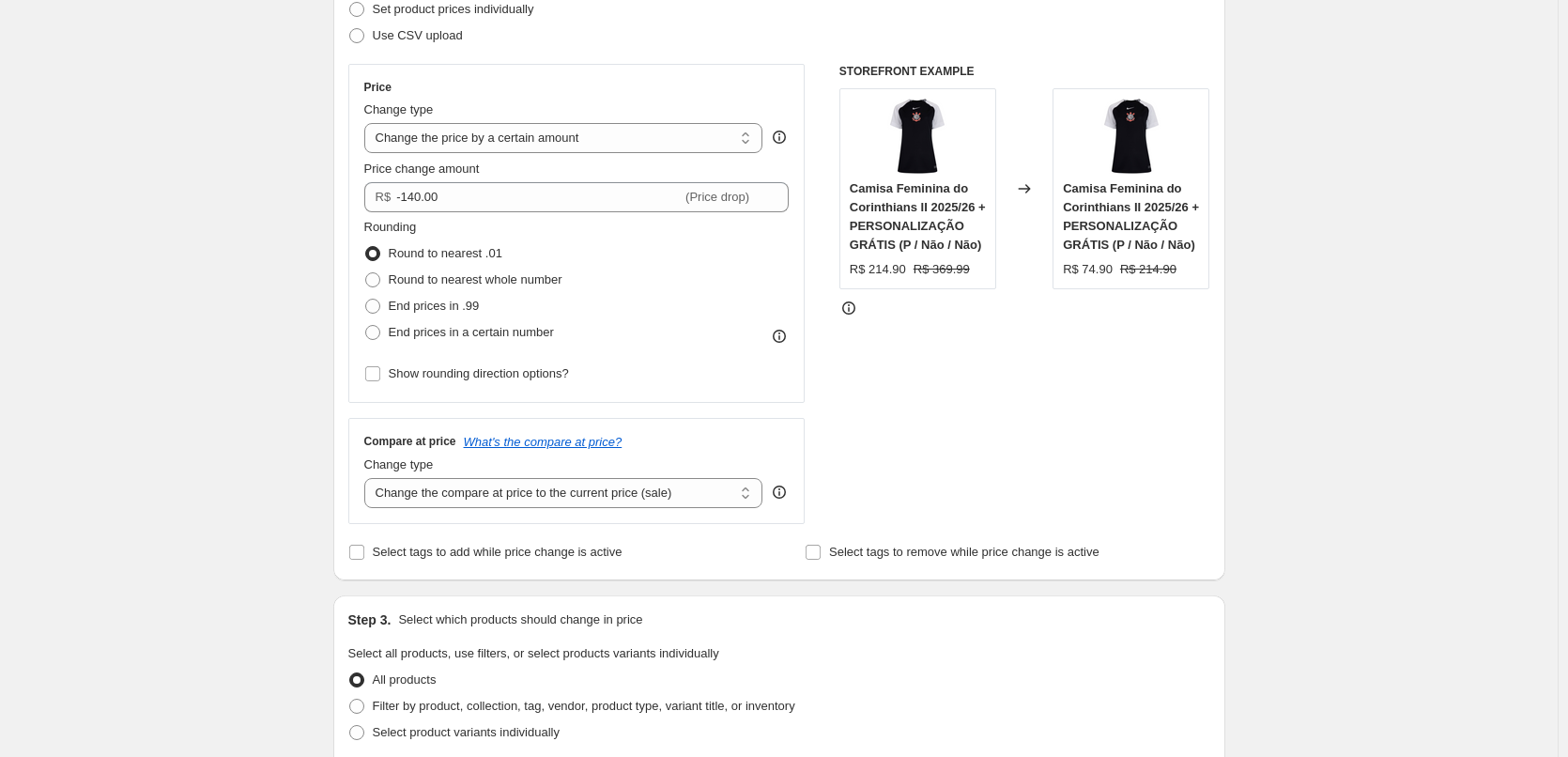
scroll to position [376, 0]
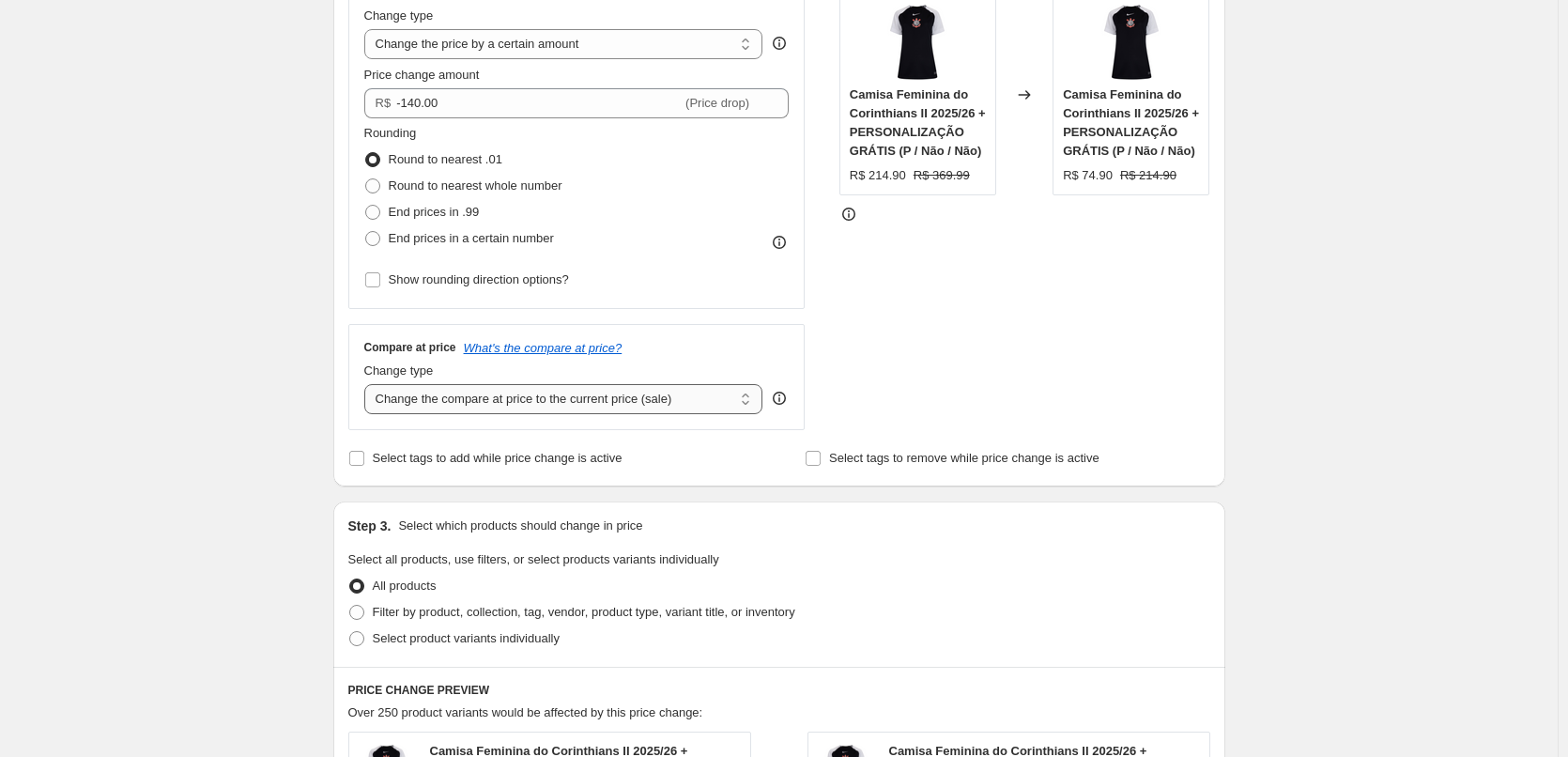
click at [518, 401] on select "Change the compare at price to the current price (sale) Change the compare at p…" at bounding box center [564, 398] width 399 height 30
select select "by"
click at [368, 383] on select "Change the compare at price to the current price (sale) Change the compare at p…" at bounding box center [564, 398] width 399 height 30
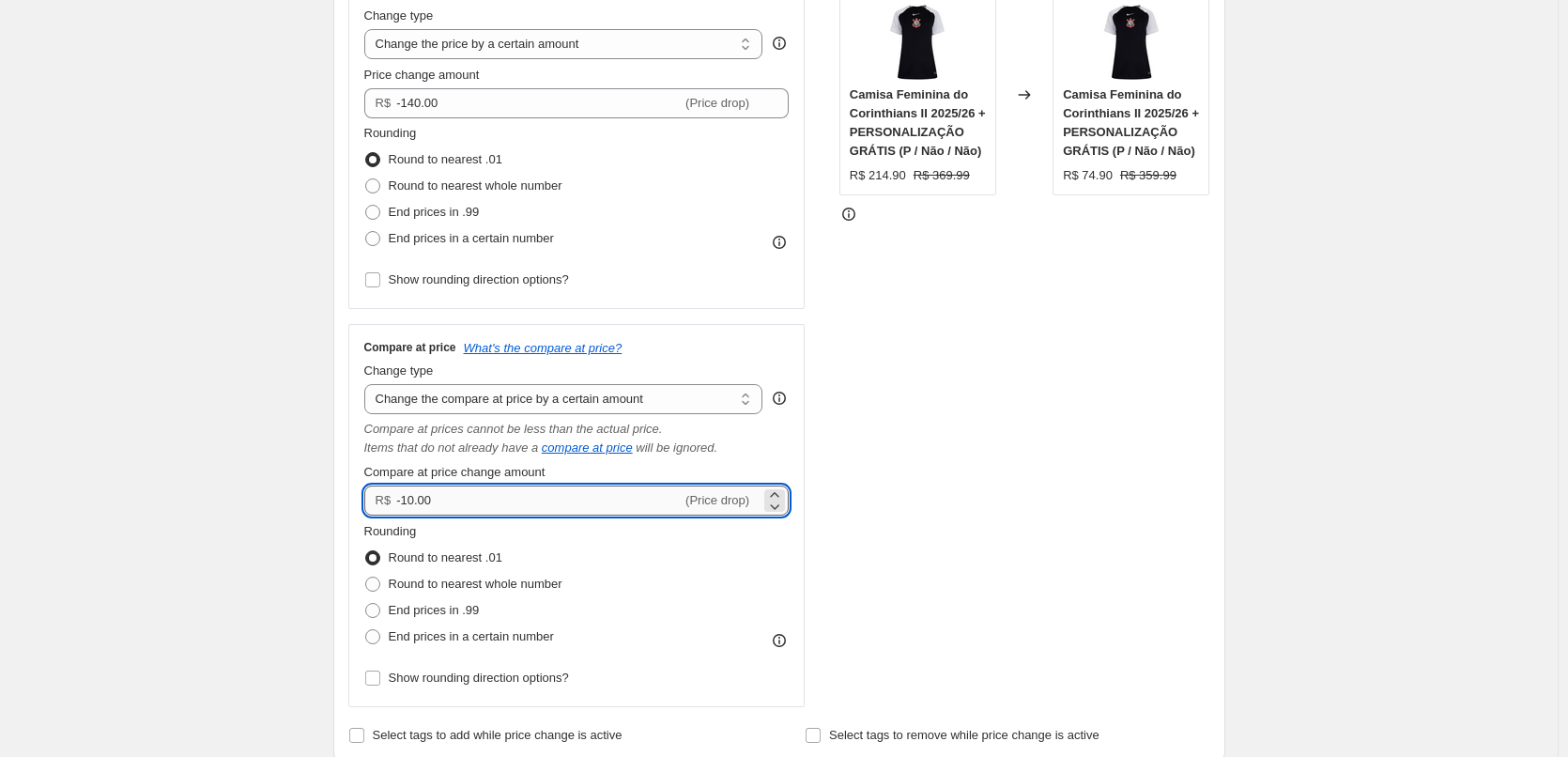
click at [412, 502] on input "-10.00" at bounding box center [539, 500] width 285 height 30
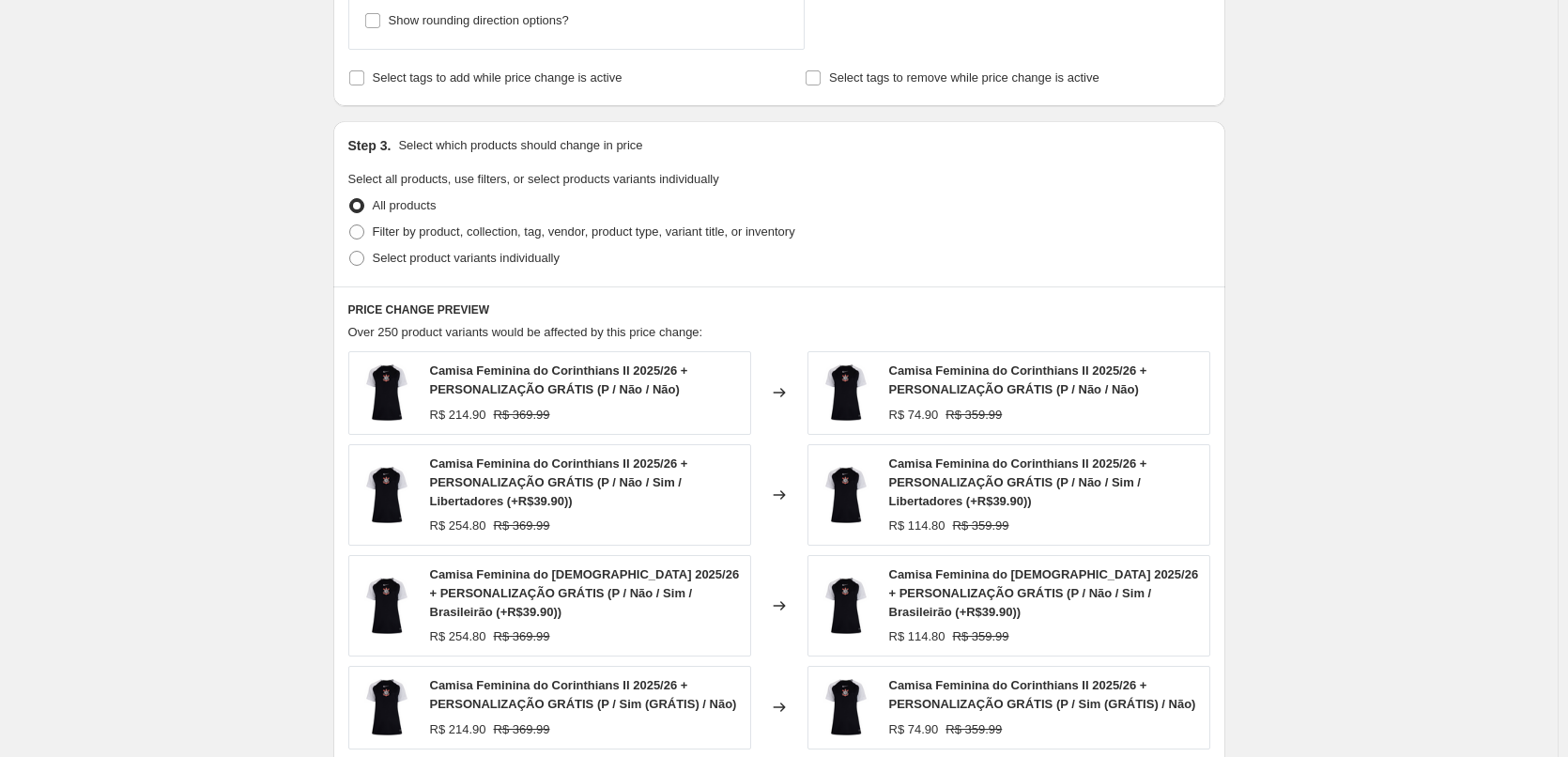
scroll to position [1408, 0]
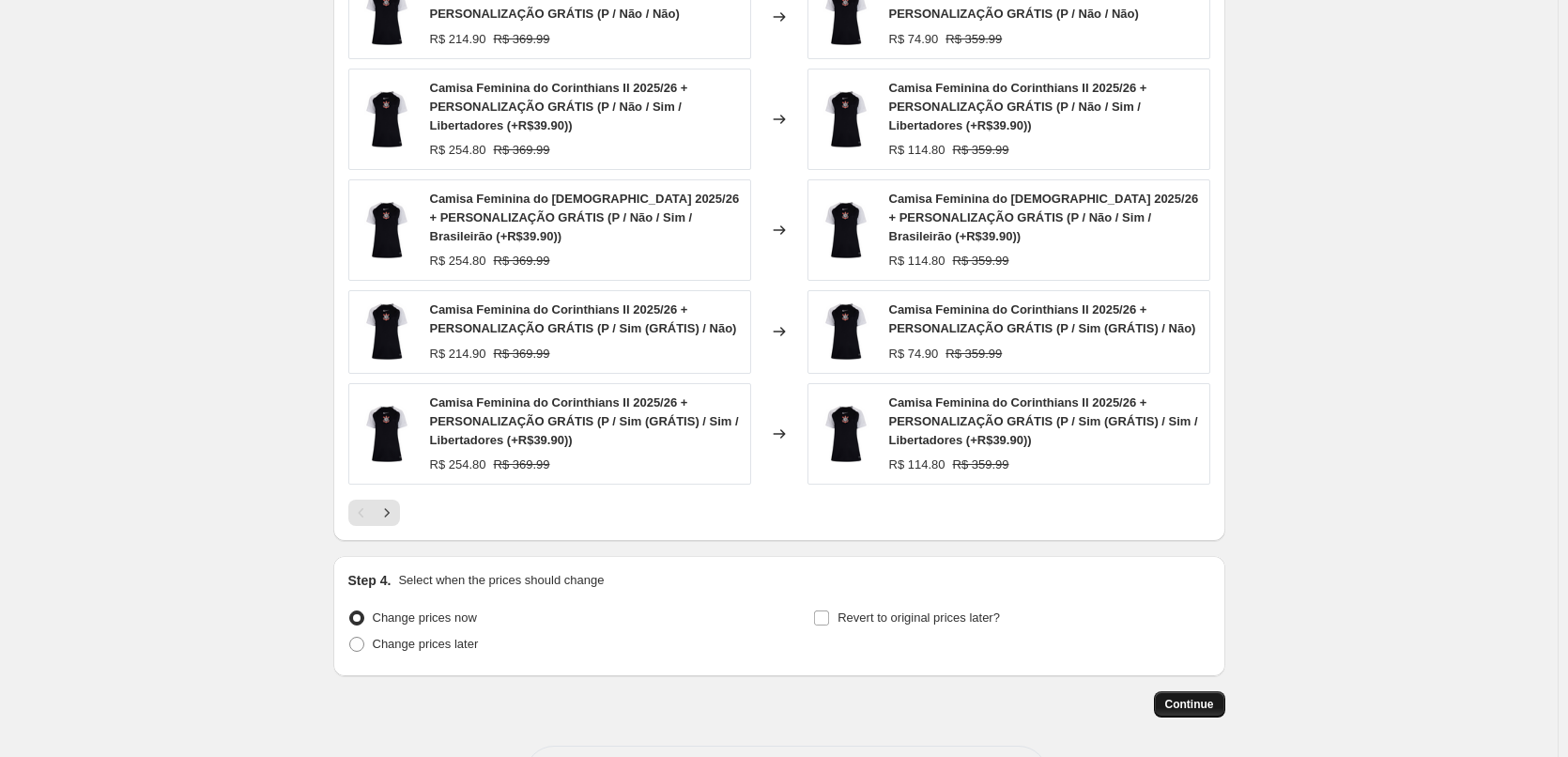
type input "-140.00"
click at [1184, 692] on button "Continue" at bounding box center [1189, 704] width 72 height 27
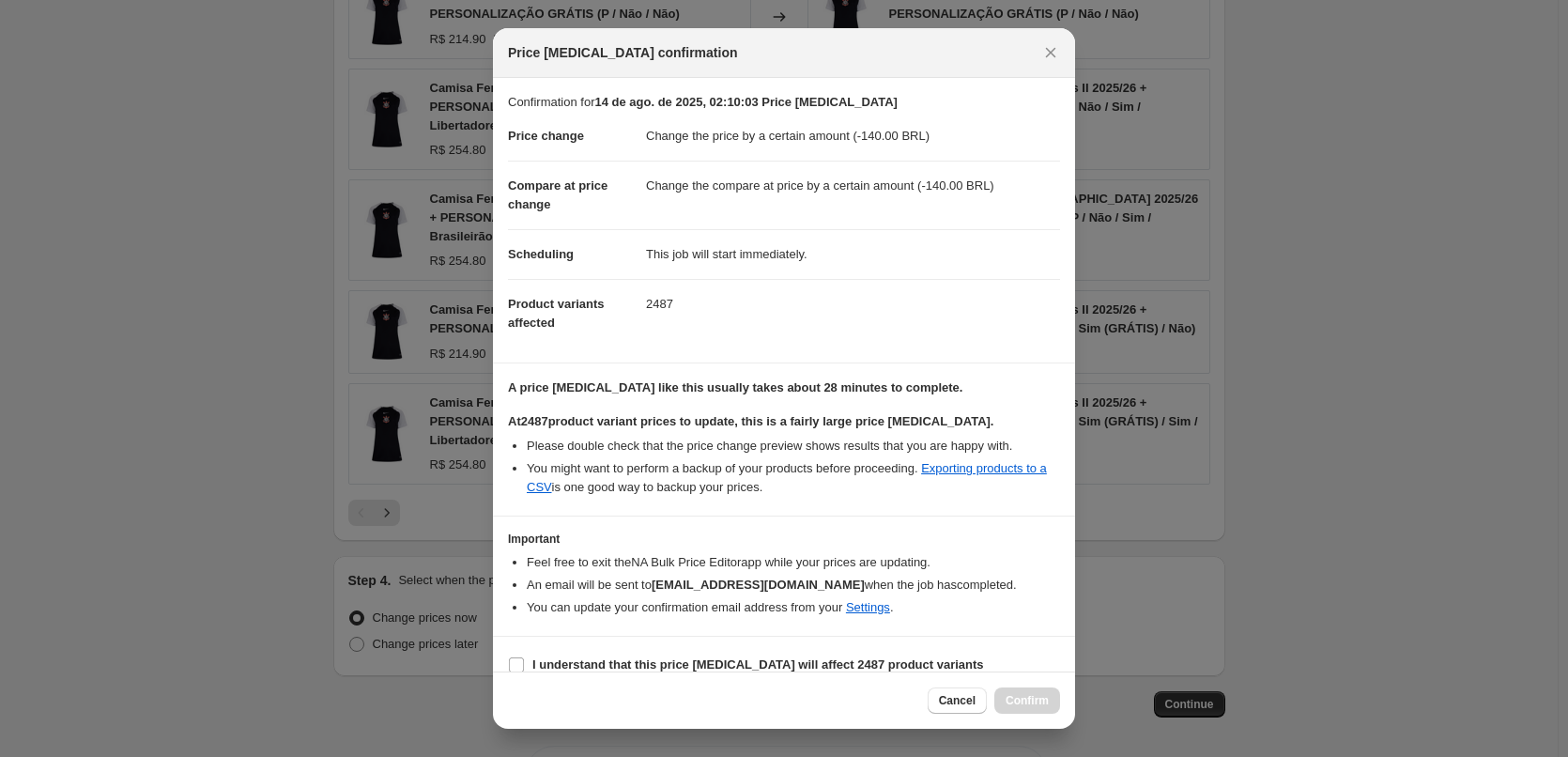
scroll to position [22, 0]
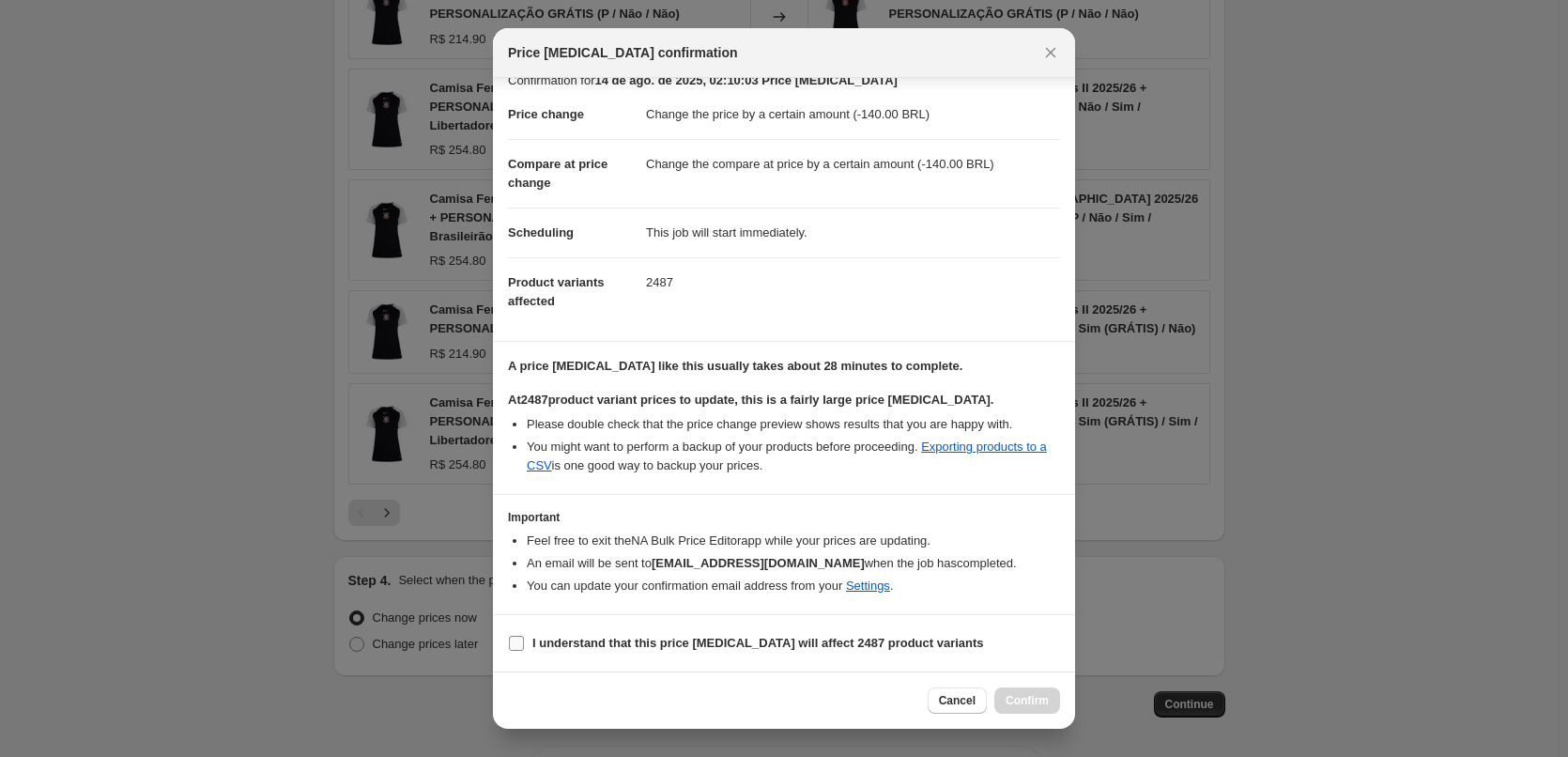
click at [584, 644] on b "I understand that this price change job will affect 2487 product variants" at bounding box center [757, 642] width 452 height 14
click at [524, 644] on input "I understand that this price change job will affect 2487 product variants" at bounding box center [515, 642] width 15 height 15
checkbox input "true"
click at [1034, 701] on span "Confirm" at bounding box center [1028, 700] width 43 height 15
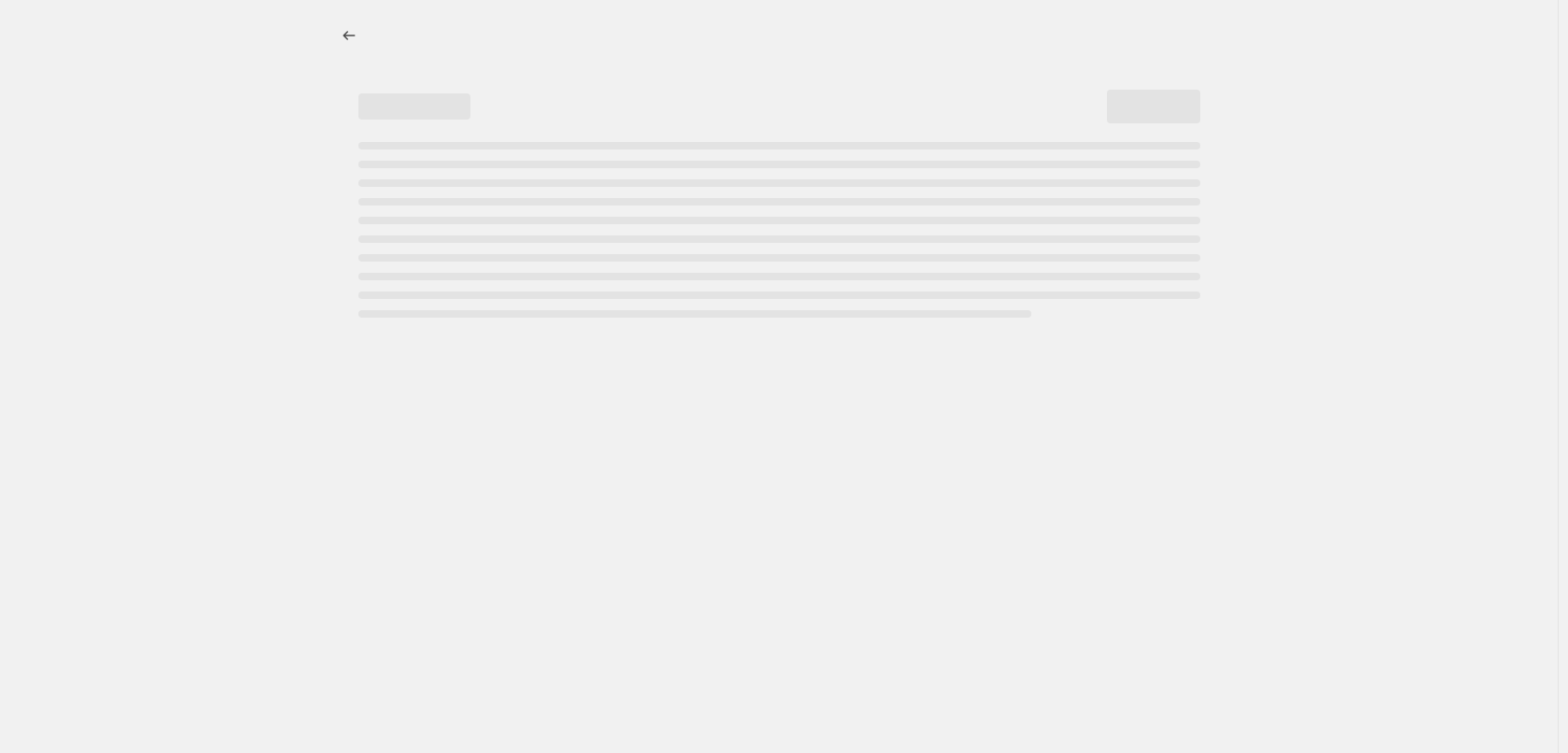
select select "by"
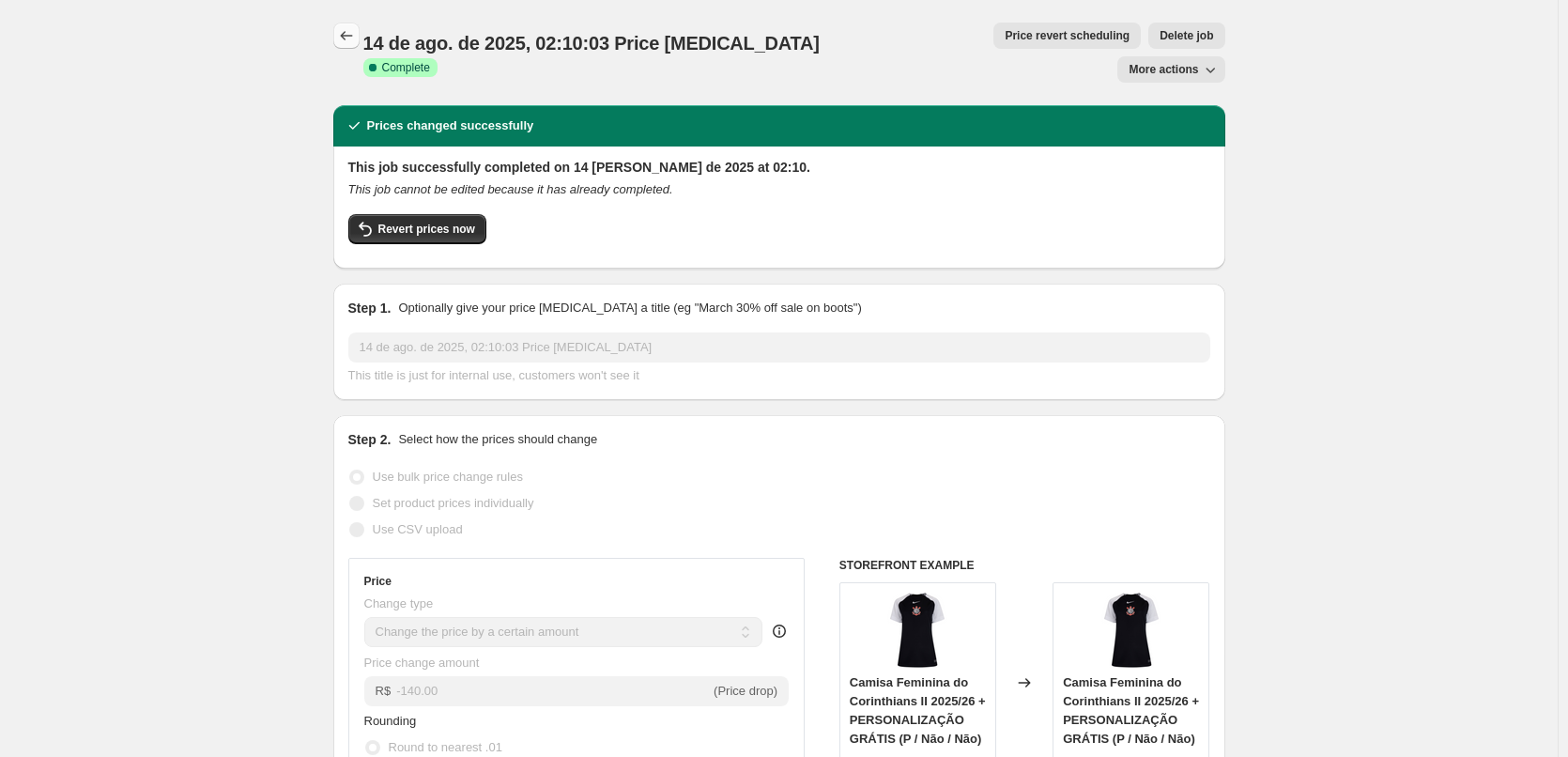
click at [353, 31] on icon "Price change jobs" at bounding box center [346, 35] width 19 height 19
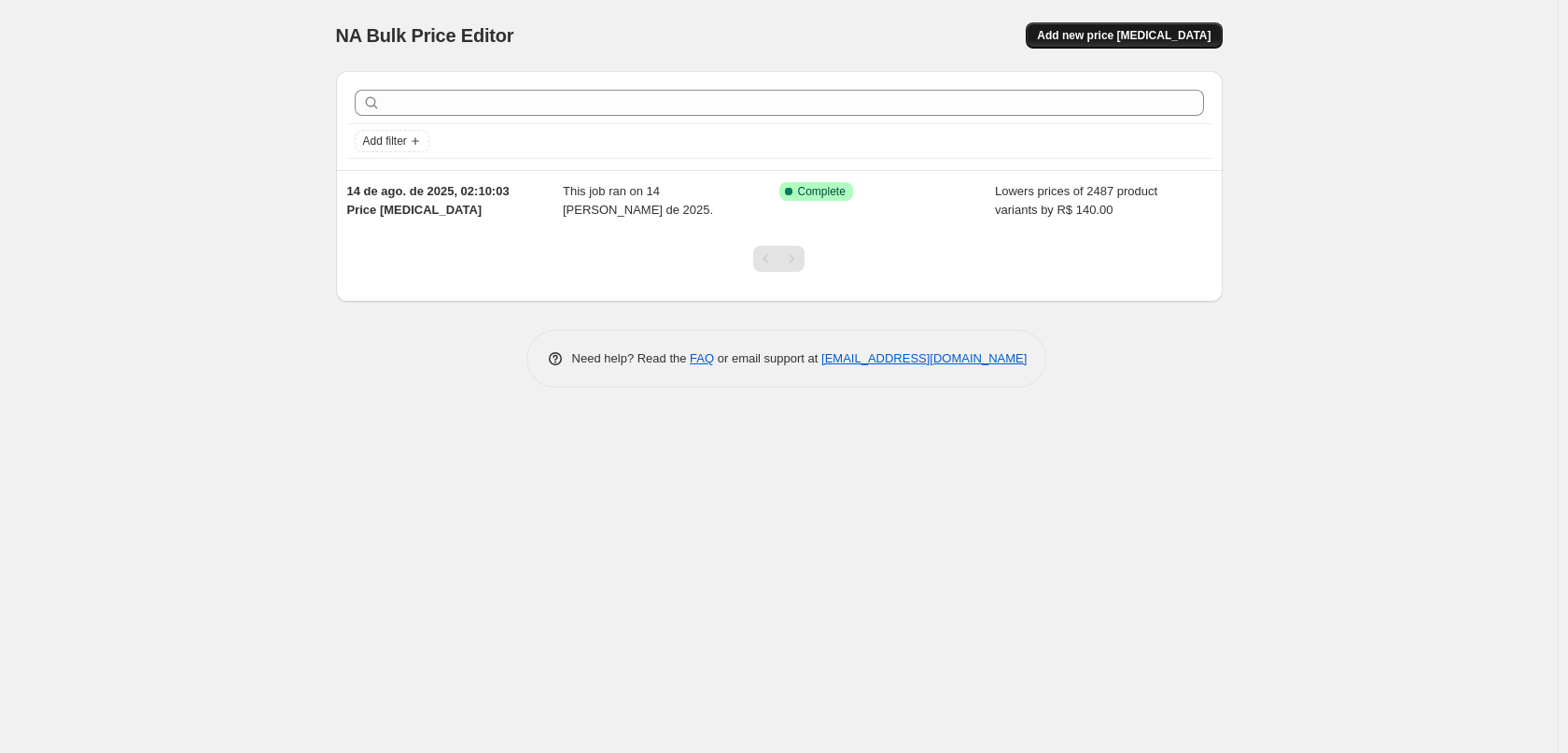
click at [1191, 39] on span "Add new price change job" at bounding box center [1124, 35] width 174 height 15
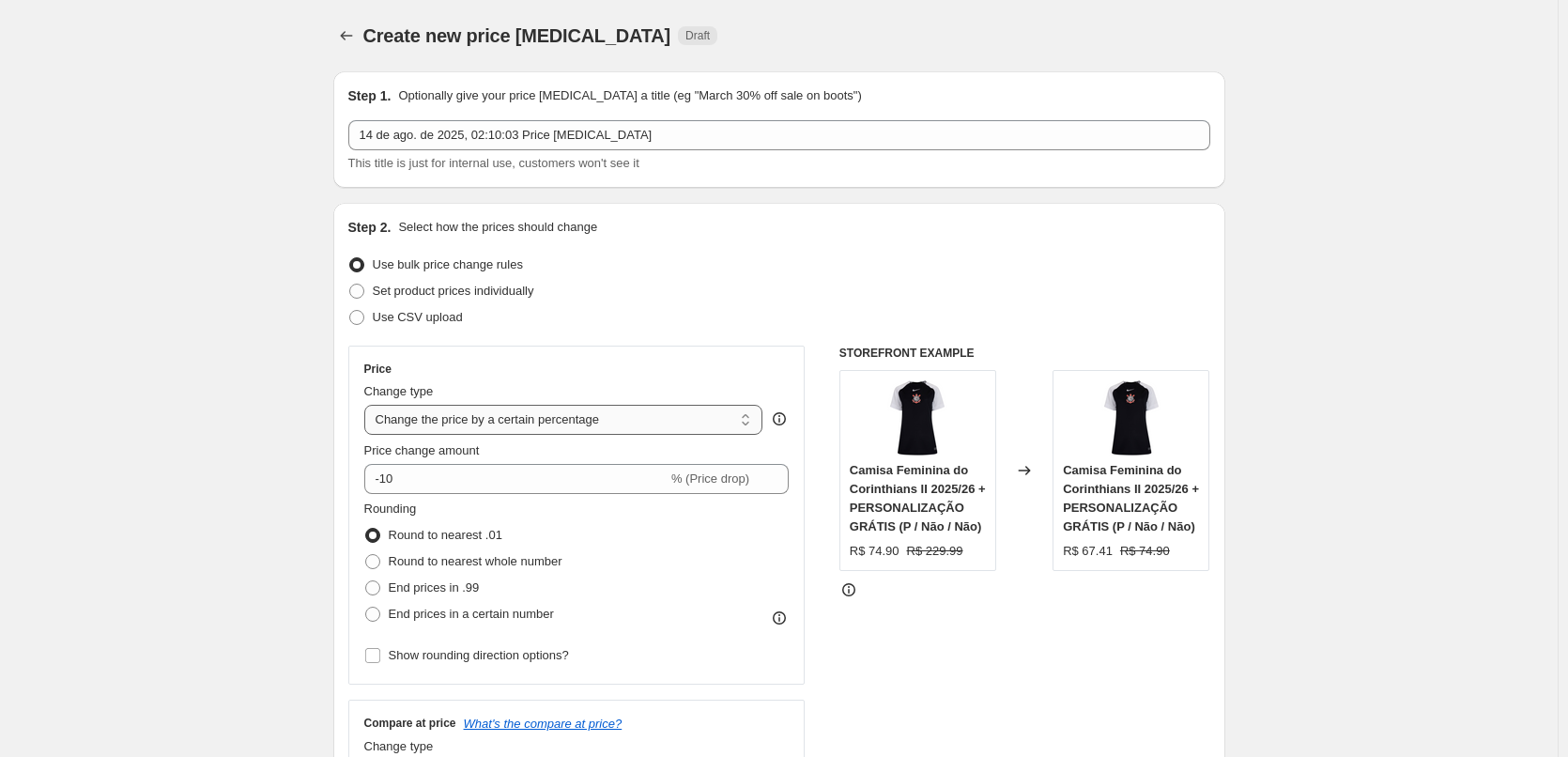
click at [516, 421] on select "Change the price to a certain amount Change the price by a certain amount Chang…" at bounding box center [564, 420] width 399 height 30
select select "by"
click at [368, 405] on select "Change the price to a certain amount Change the price by a certain amount Chang…" at bounding box center [564, 420] width 399 height 30
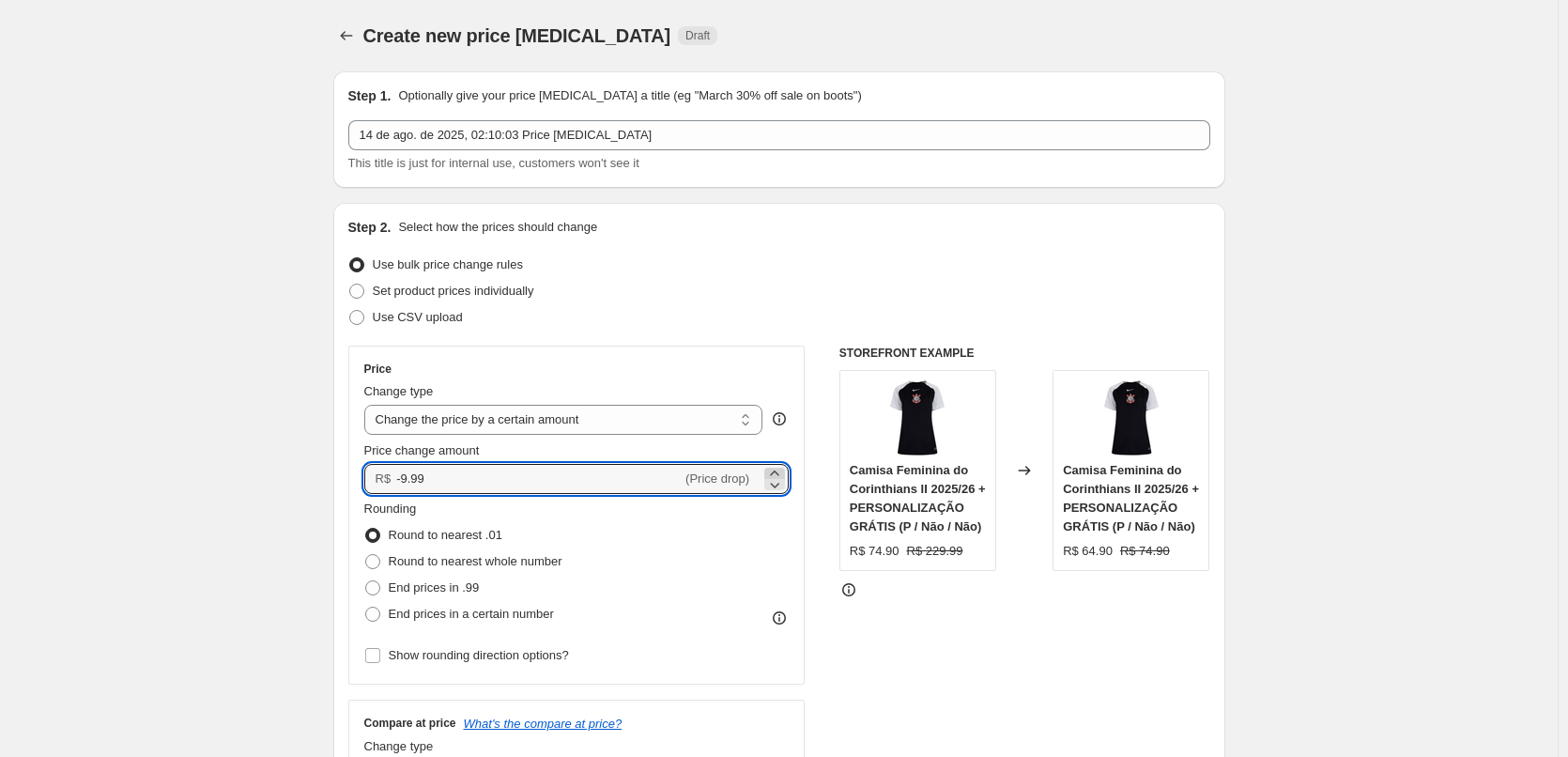
click at [779, 473] on icon at bounding box center [774, 473] width 19 height 19
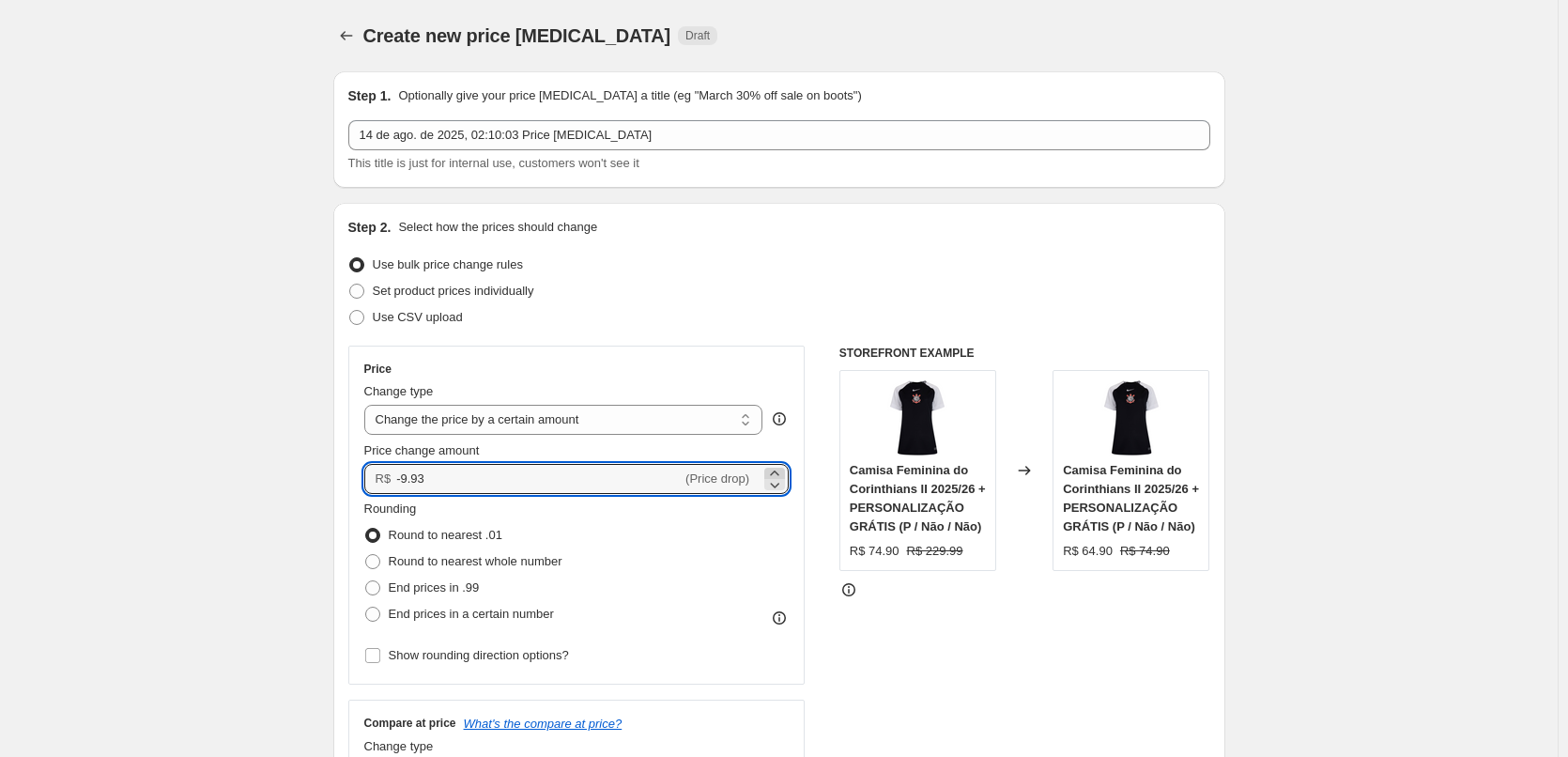
click at [776, 471] on icon at bounding box center [774, 473] width 19 height 19
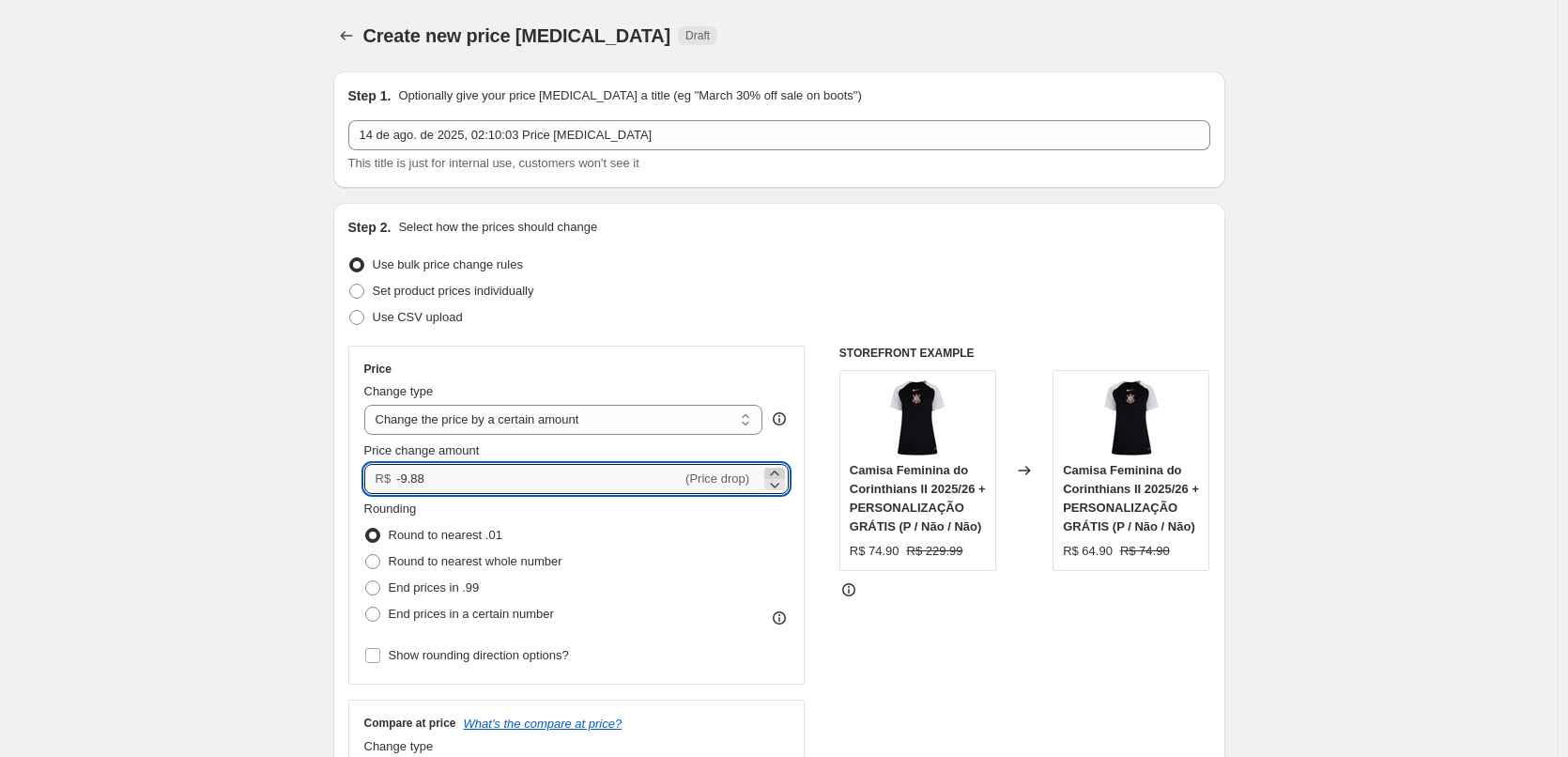
click at [776, 471] on icon at bounding box center [774, 473] width 19 height 19
type input "-9.86"
click at [466, 485] on input "-9.86" at bounding box center [539, 479] width 285 height 30
click at [470, 483] on input "-9.86" at bounding box center [539, 479] width 285 height 30
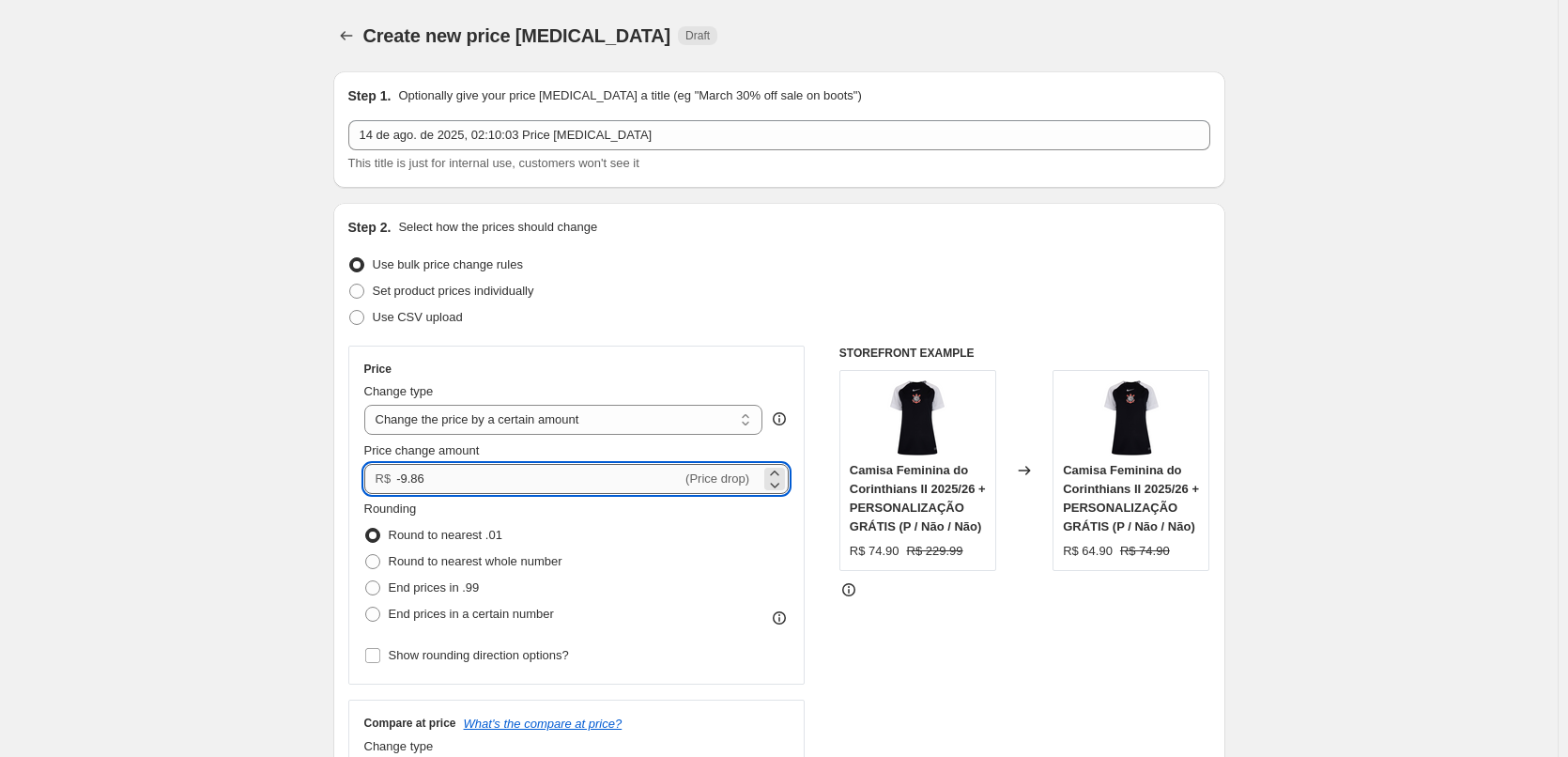
click at [470, 483] on input "-9.86" at bounding box center [539, 479] width 285 height 30
click at [471, 471] on input "-9.86" at bounding box center [539, 479] width 285 height 30
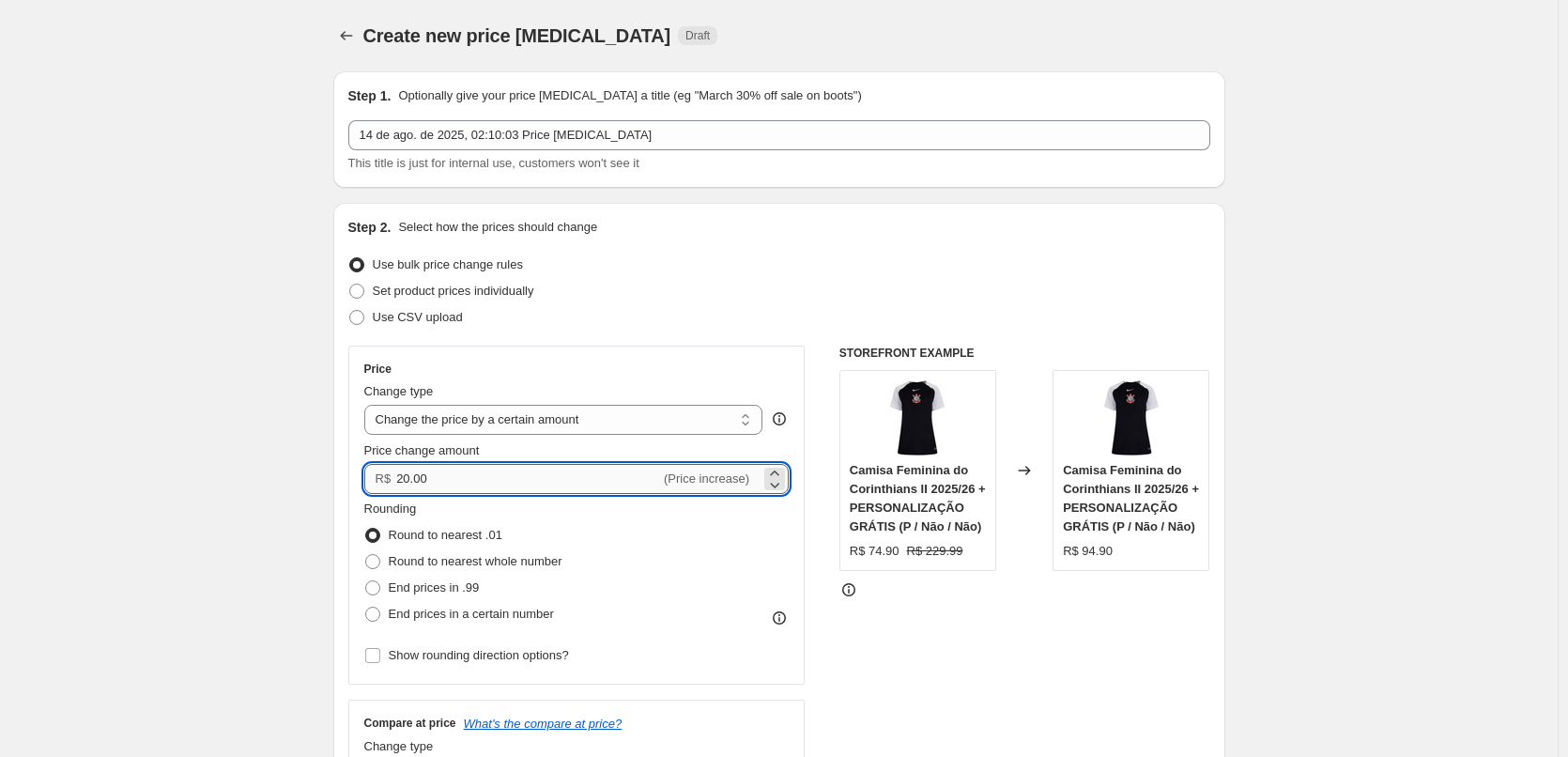
click at [414, 482] on input "20.00" at bounding box center [528, 479] width 264 height 30
click at [410, 479] on input "20.00" at bounding box center [528, 479] width 264 height 30
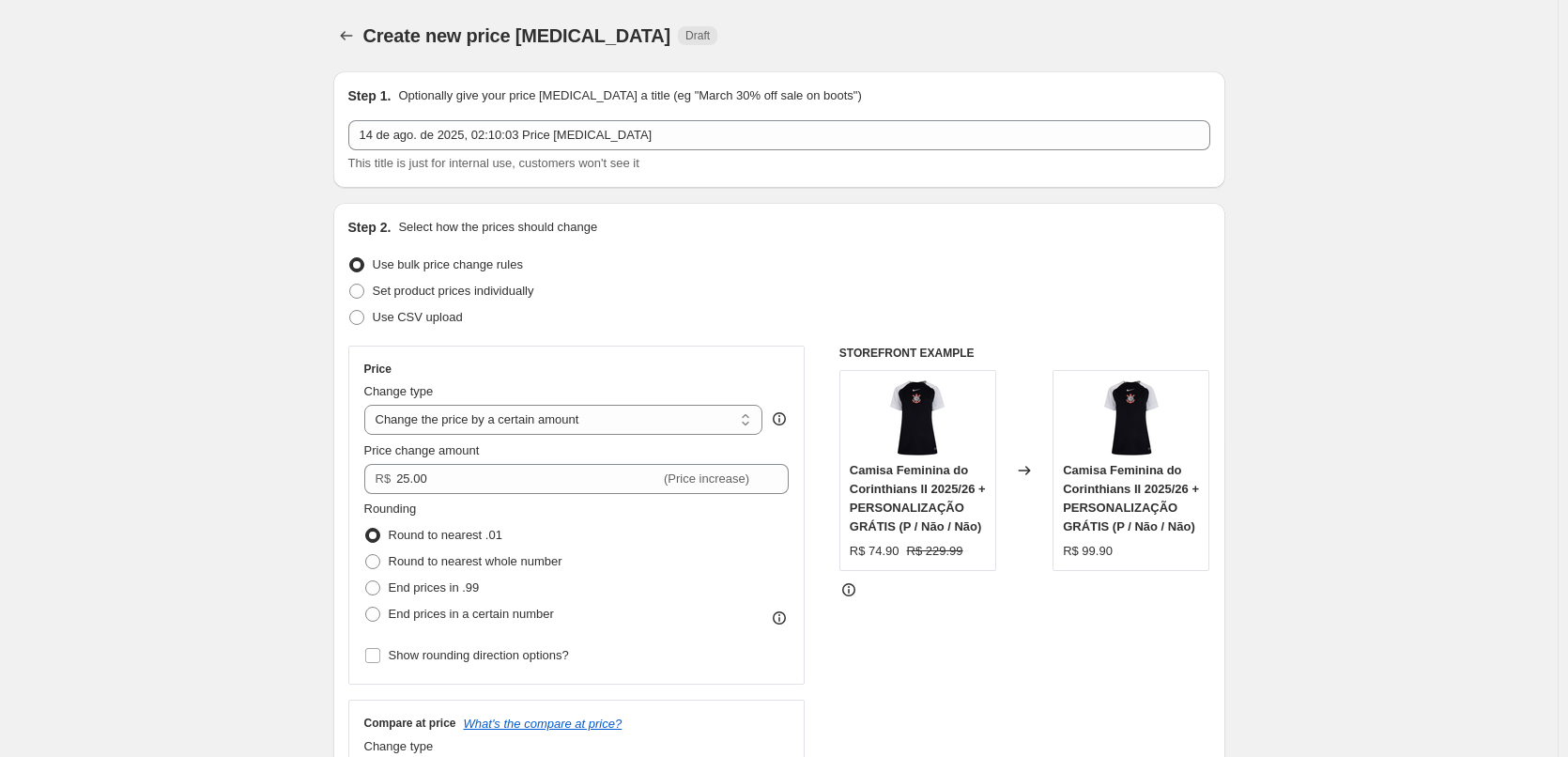
scroll to position [93, 0]
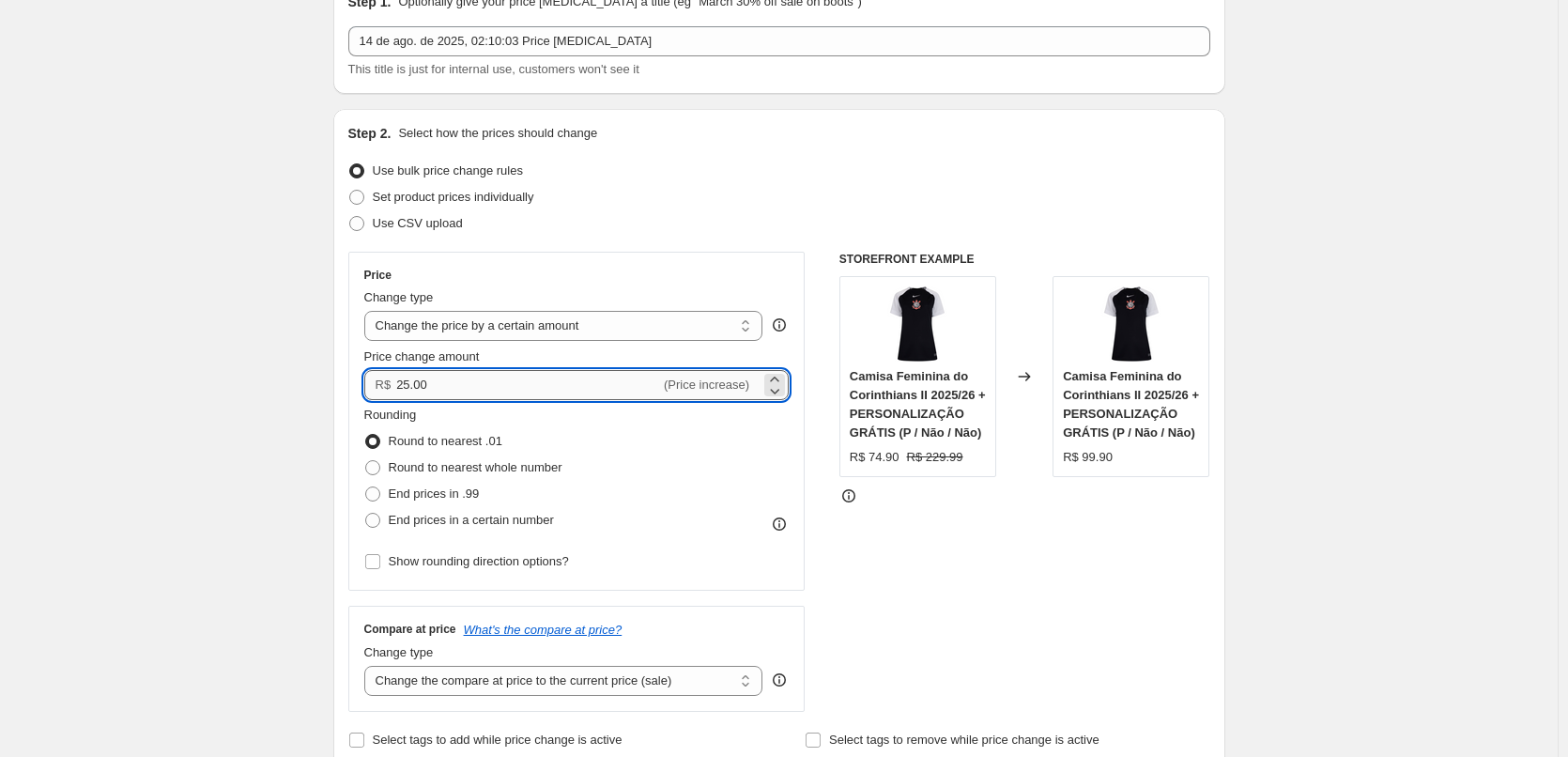
click at [413, 384] on input "25.00" at bounding box center [528, 384] width 264 height 30
type input "23.00"
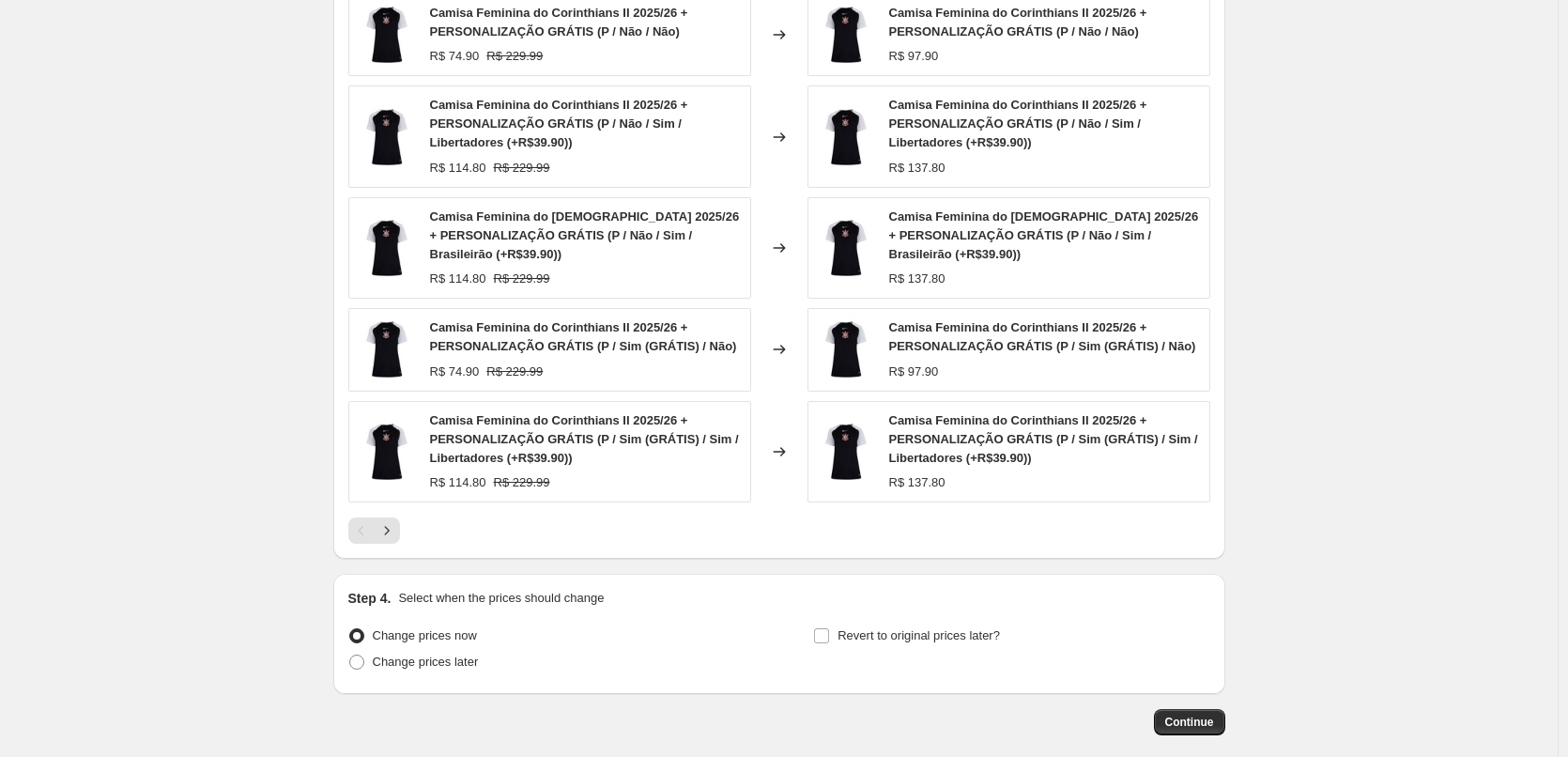
scroll to position [1207, 0]
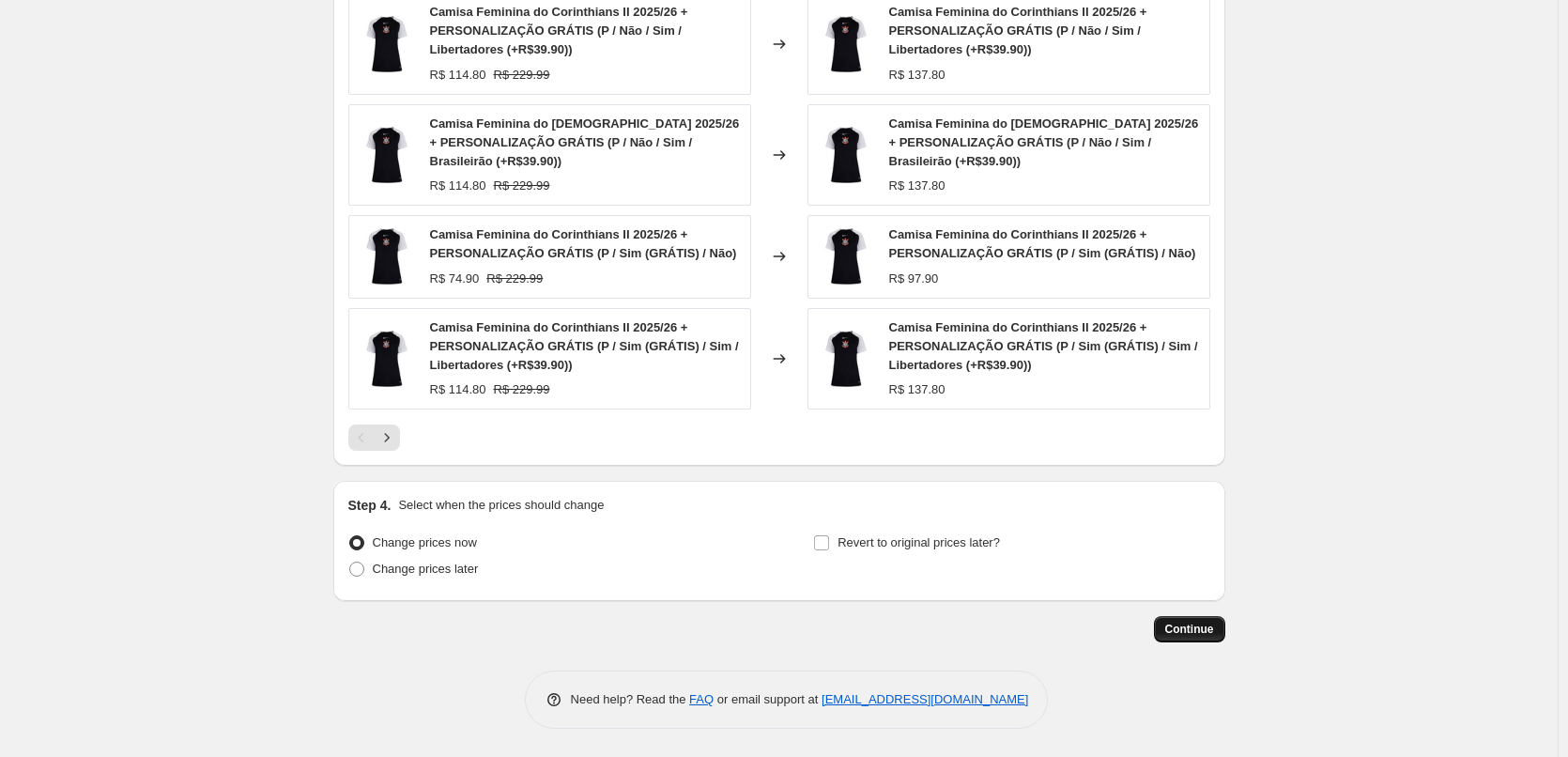
click at [1191, 628] on span "Continue" at bounding box center [1190, 628] width 49 height 15
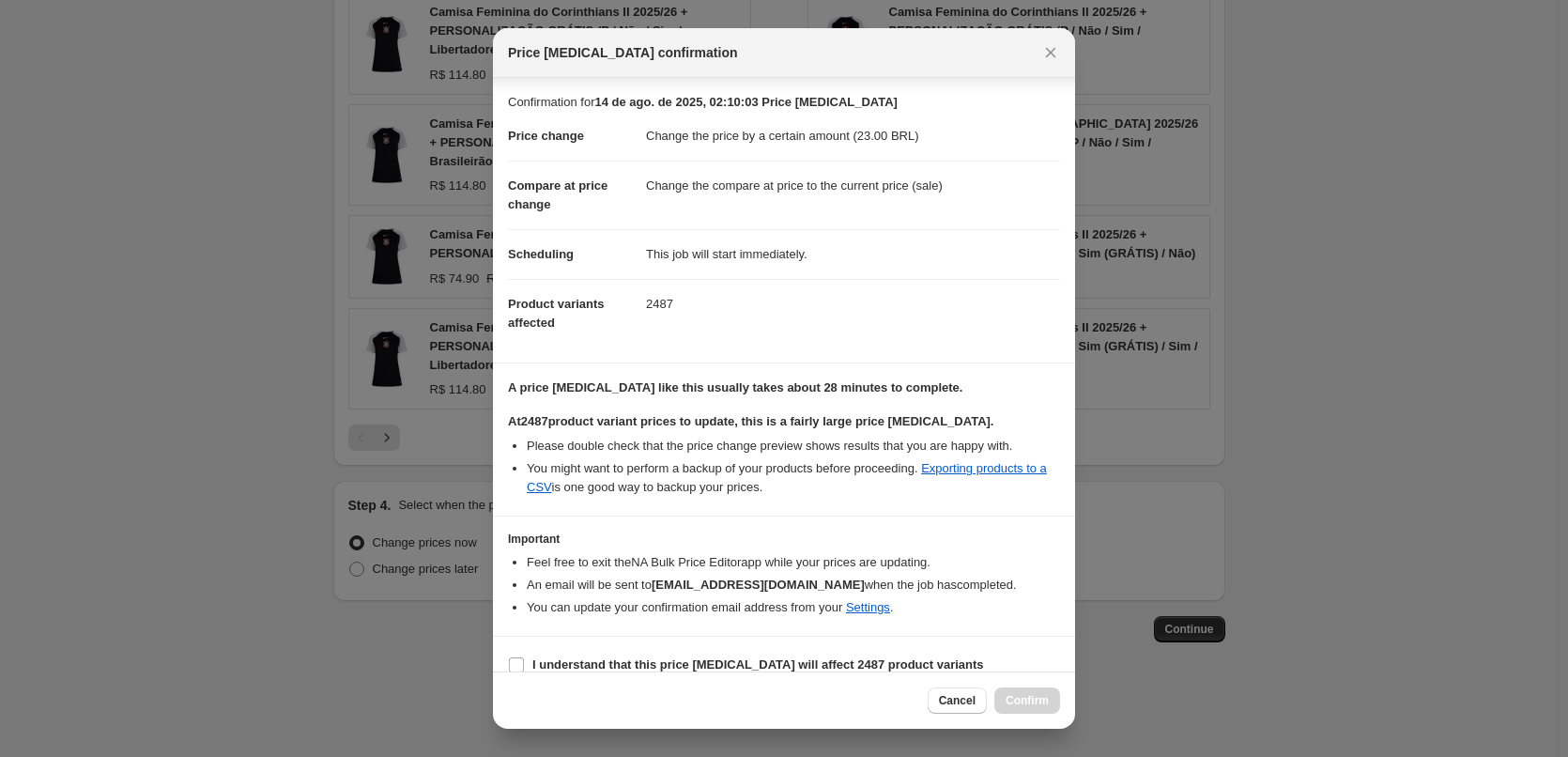
scroll to position [22, 0]
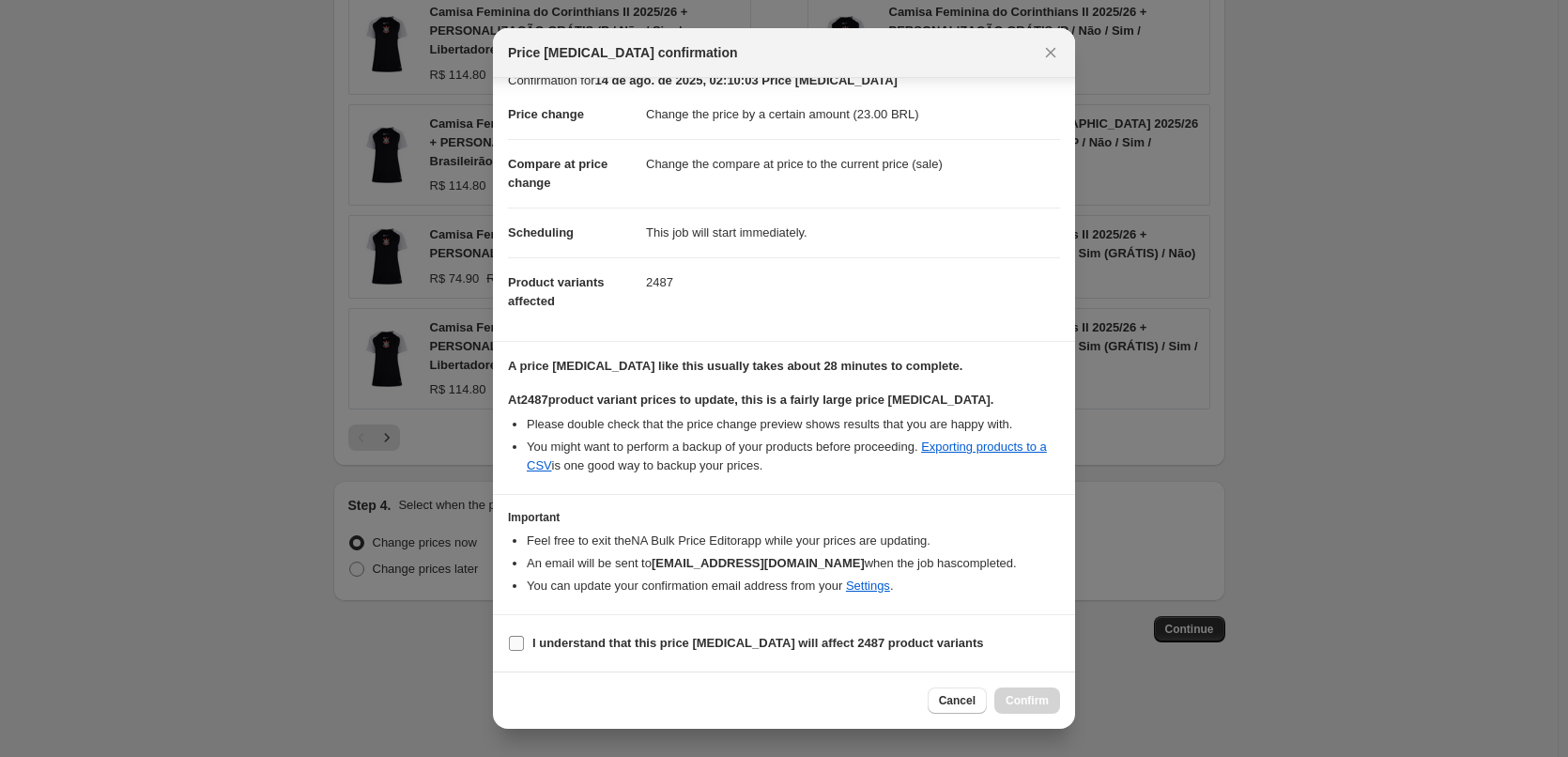
click at [718, 640] on b "I understand that this price change job will affect 2487 product variants" at bounding box center [757, 642] width 452 height 14
click at [524, 640] on input "I understand that this price change job will affect 2487 product variants" at bounding box center [515, 642] width 15 height 15
checkbox input "true"
click at [1027, 697] on span "Confirm" at bounding box center [1028, 700] width 43 height 15
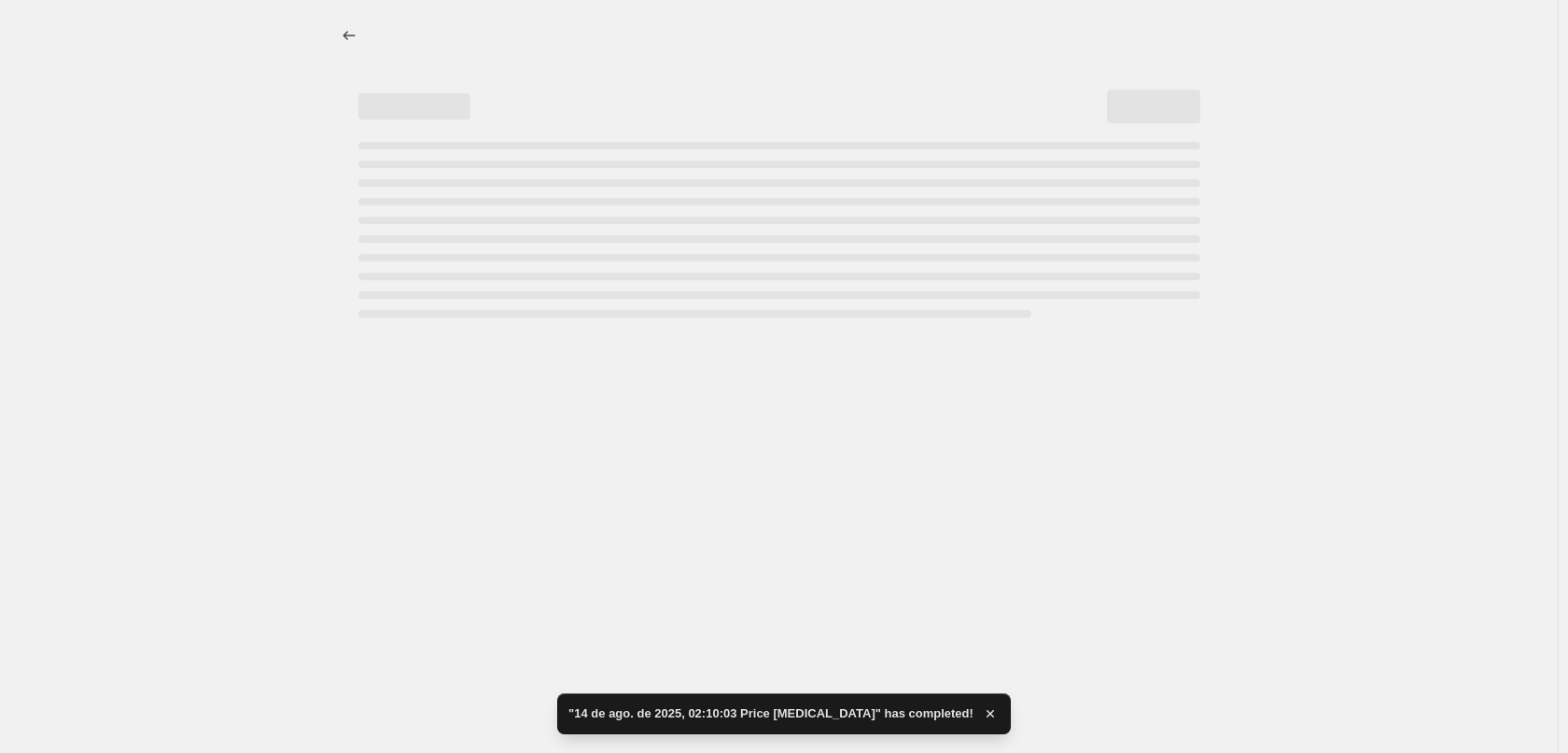
select select "by"
